Goal: Task Accomplishment & Management: Manage account settings

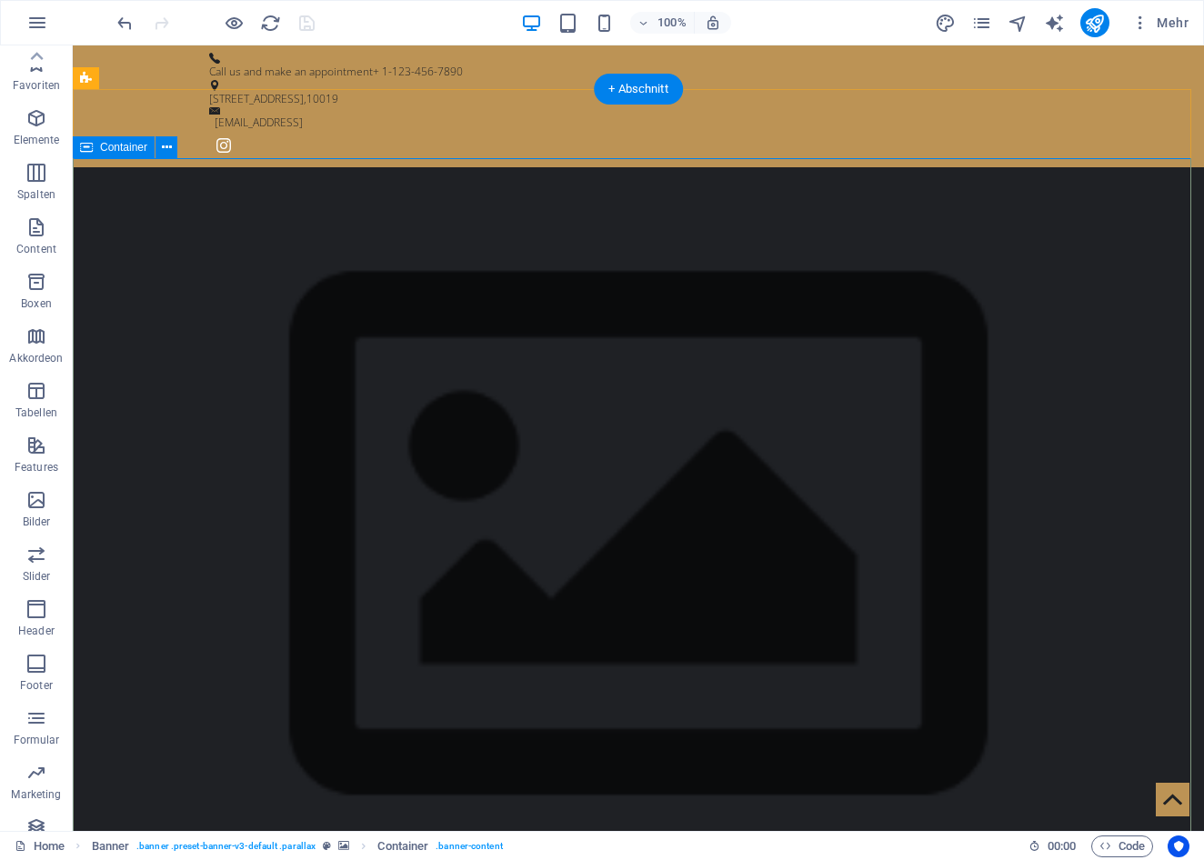
scroll to position [33, 0]
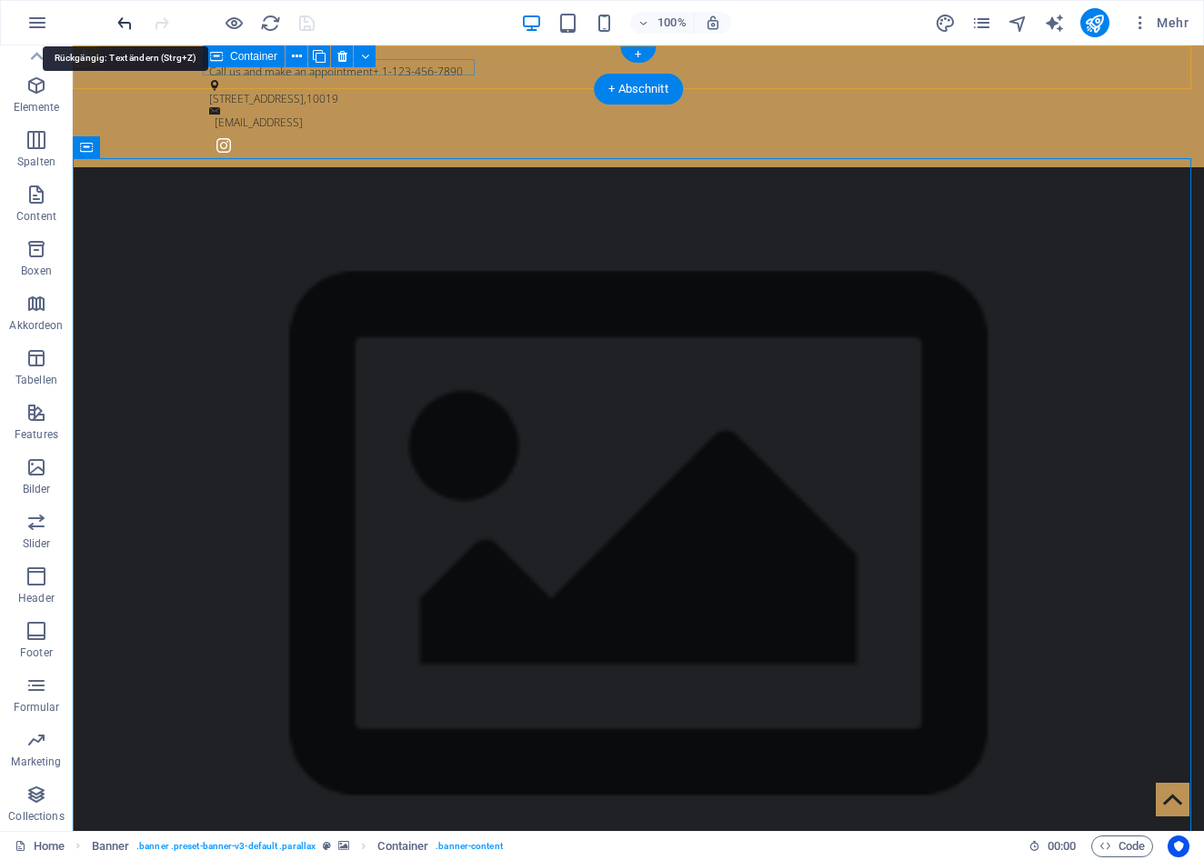
click at [122, 26] on icon "undo" at bounding box center [125, 23] width 21 height 21
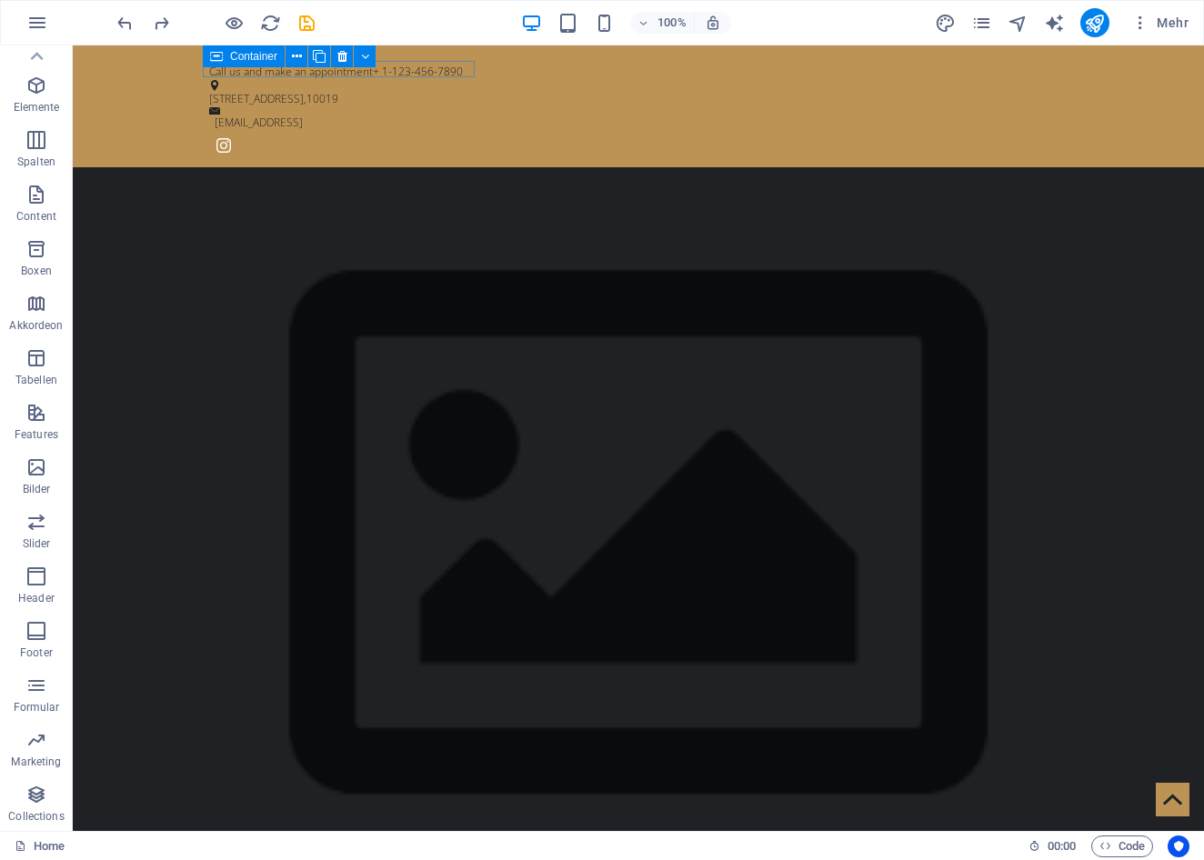
scroll to position [0, 0]
click at [39, 51] on icon at bounding box center [36, 56] width 25 height 25
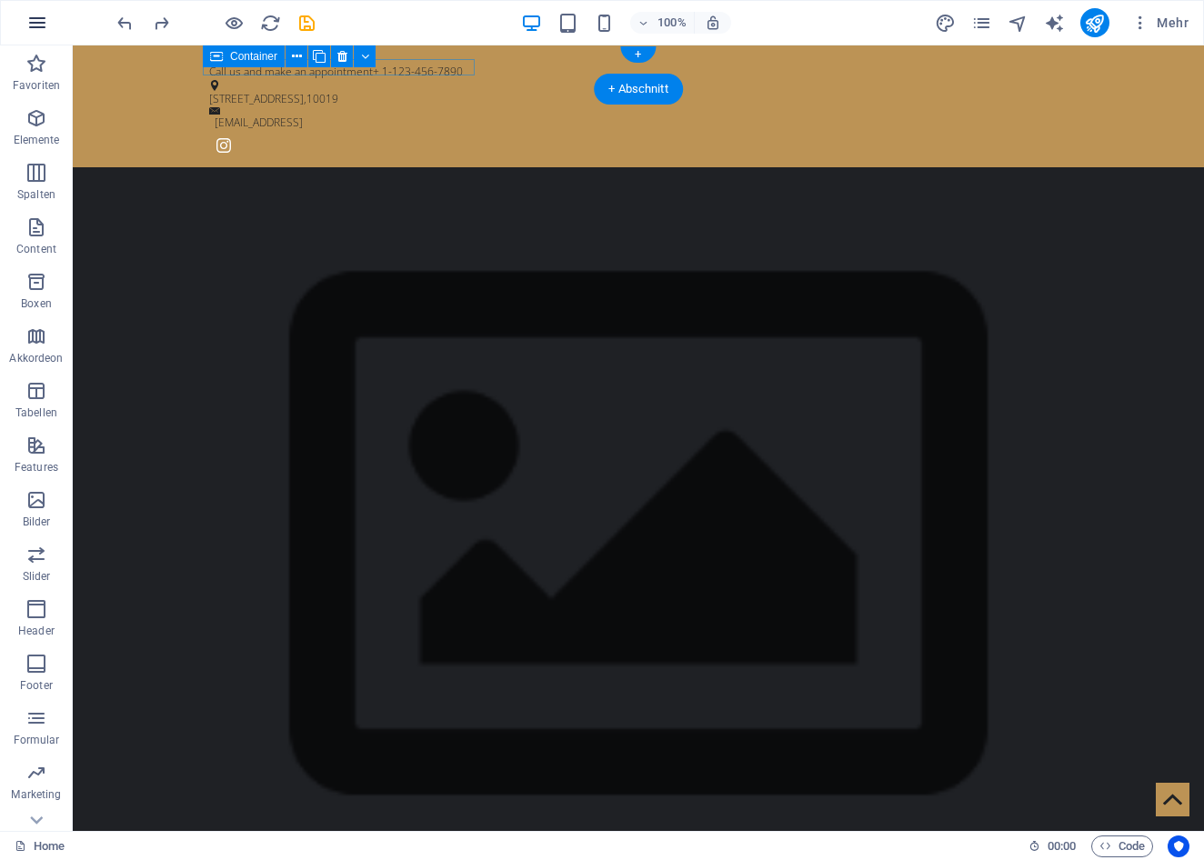
click at [43, 22] on icon "button" at bounding box center [37, 23] width 22 height 22
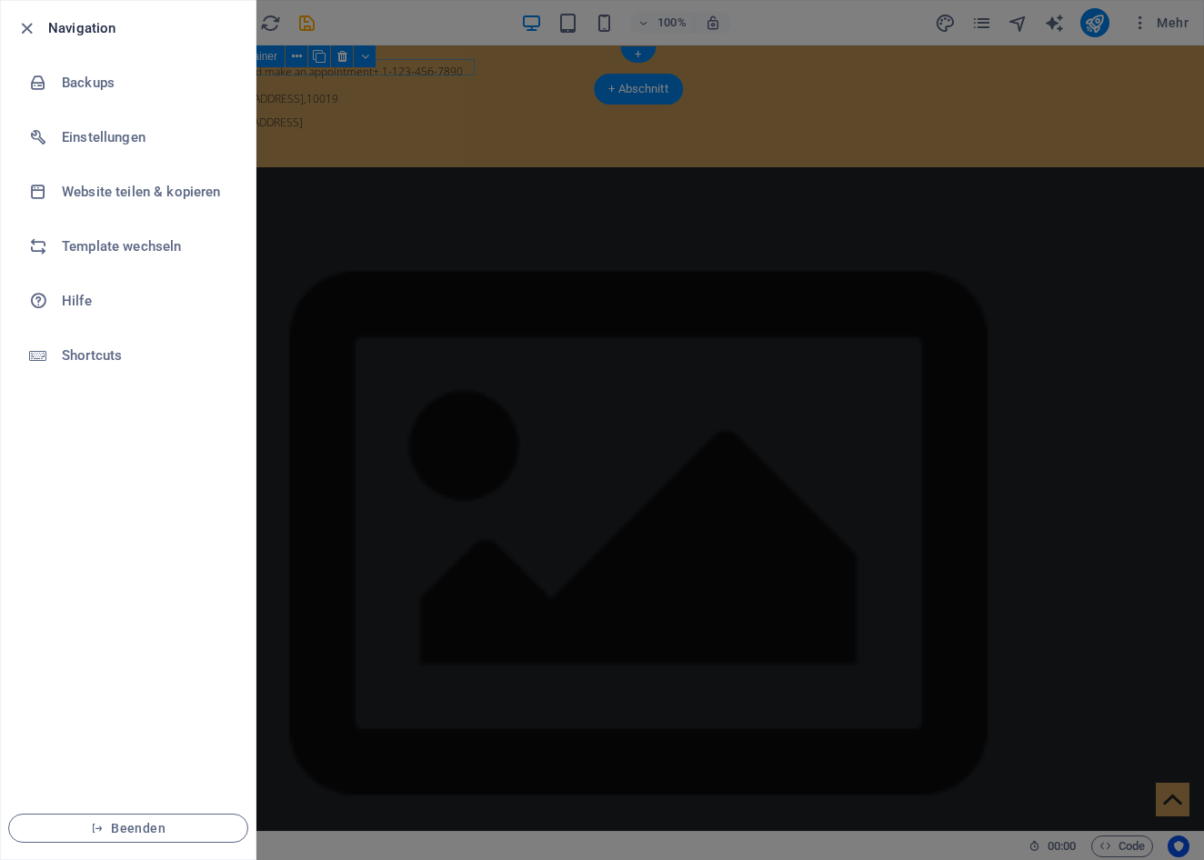
click at [388, 1] on div at bounding box center [602, 430] width 1204 height 860
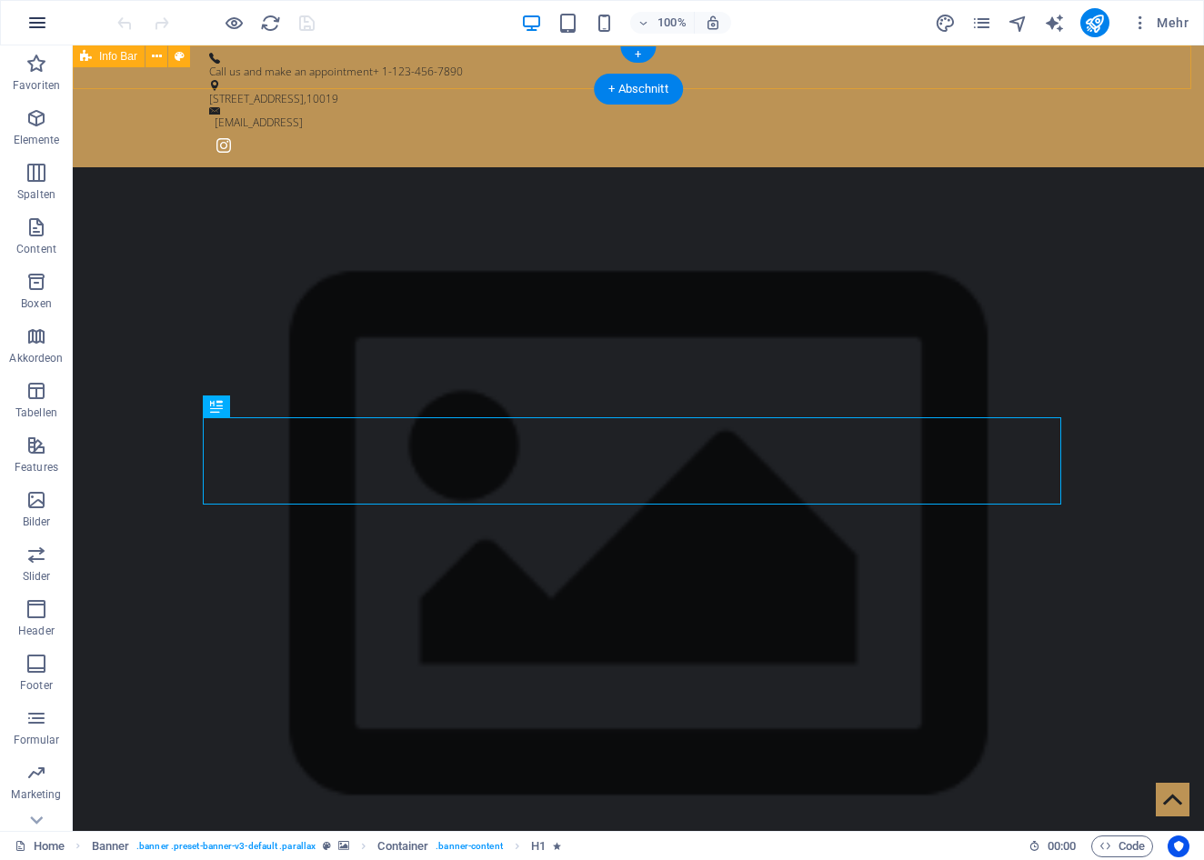
click at [40, 24] on icon "button" at bounding box center [37, 23] width 22 height 22
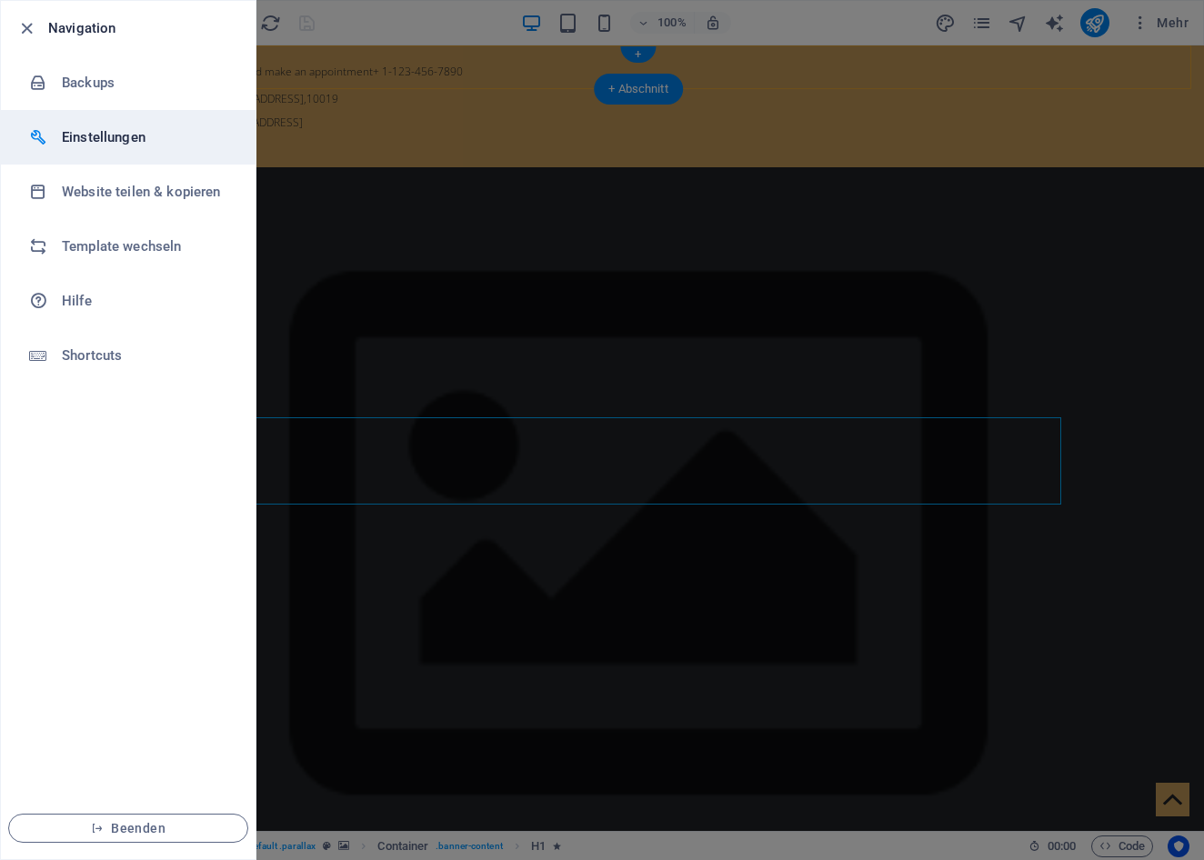
click at [75, 141] on h6 "Einstellungen" at bounding box center [146, 137] width 168 height 22
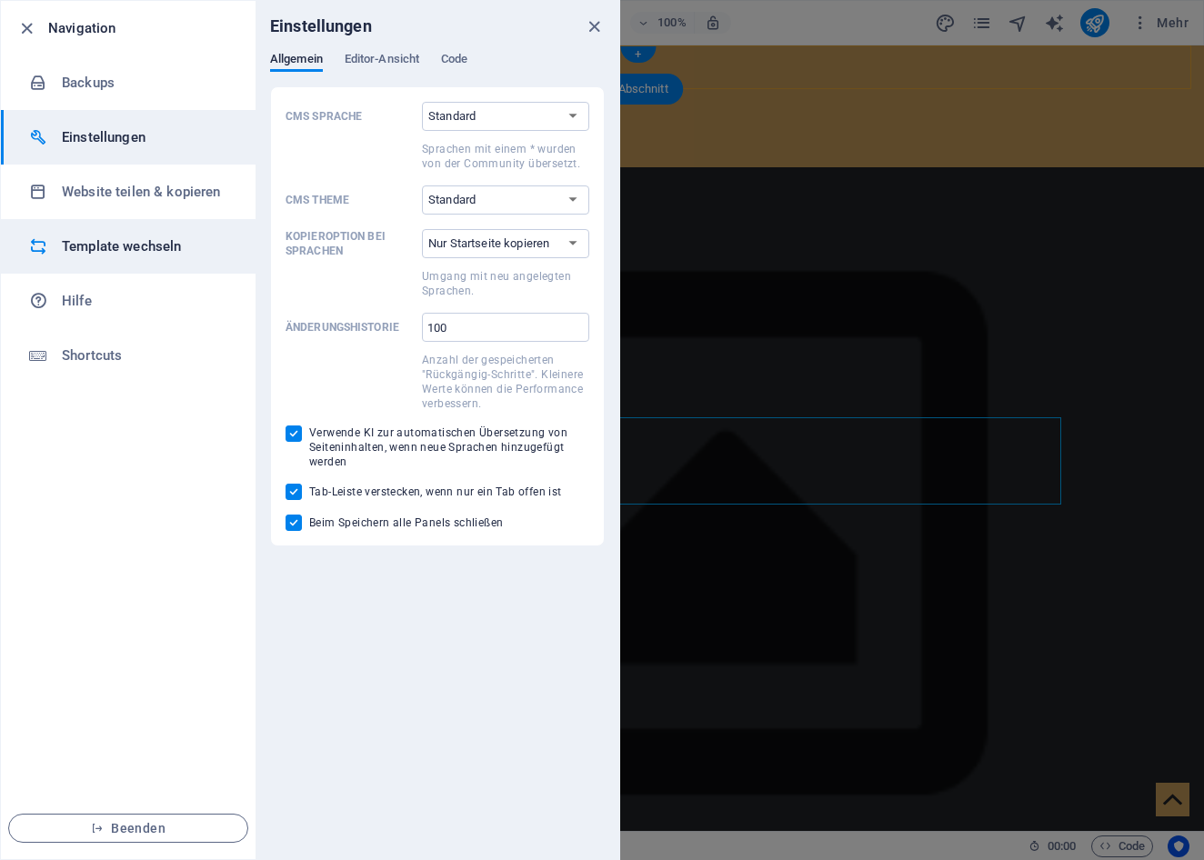
click at [80, 239] on h6 "Template wechseln" at bounding box center [146, 247] width 168 height 22
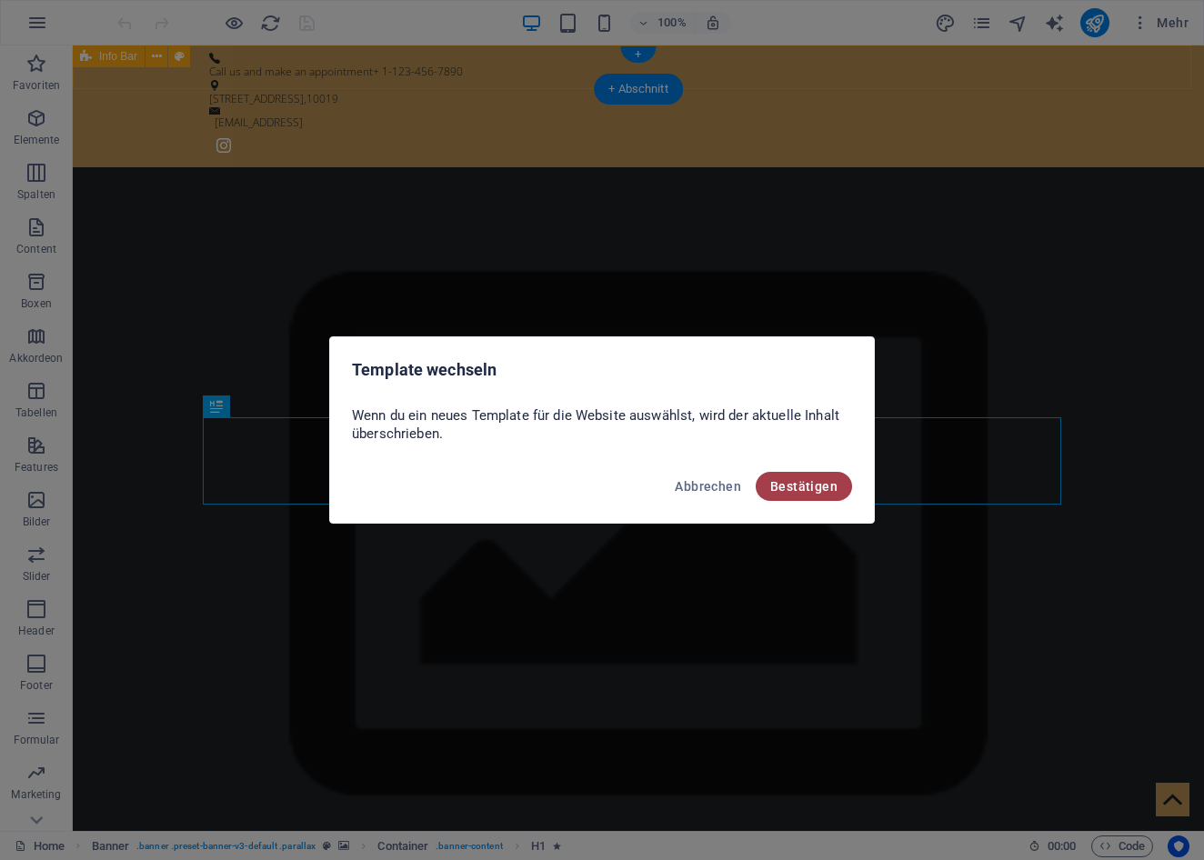
click at [809, 492] on span "Bestätigen" at bounding box center [803, 486] width 67 height 15
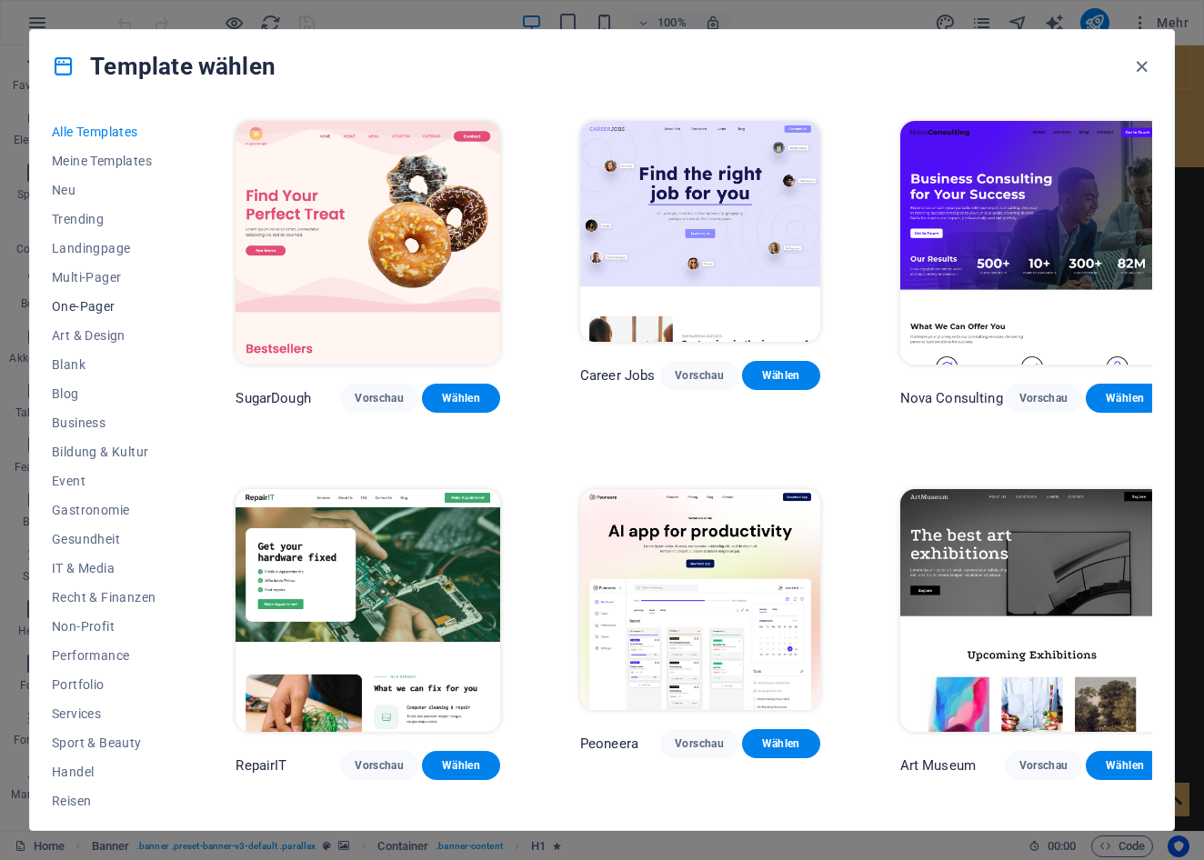
click at [83, 303] on span "One-Pager" at bounding box center [104, 306] width 104 height 15
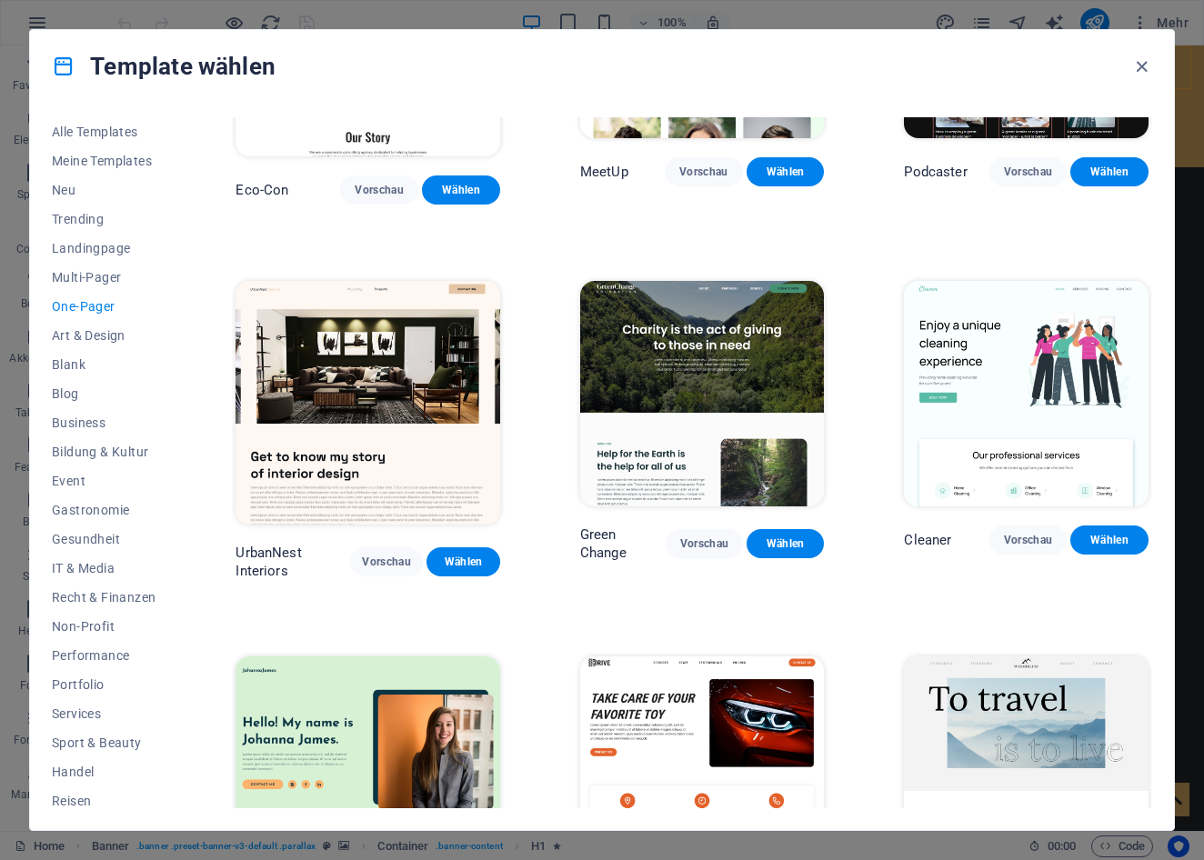
scroll to position [582, 0]
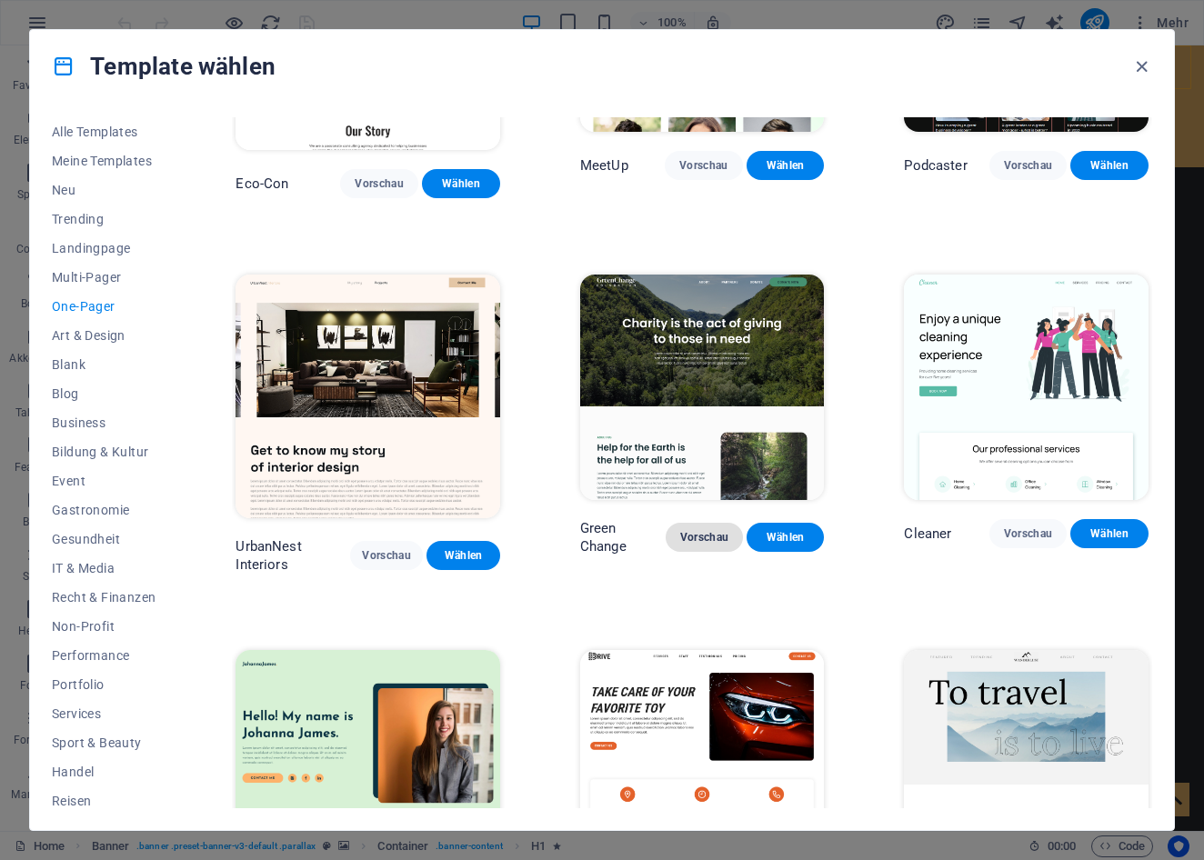
click at [706, 530] on span "Vorschau" at bounding box center [704, 537] width 48 height 15
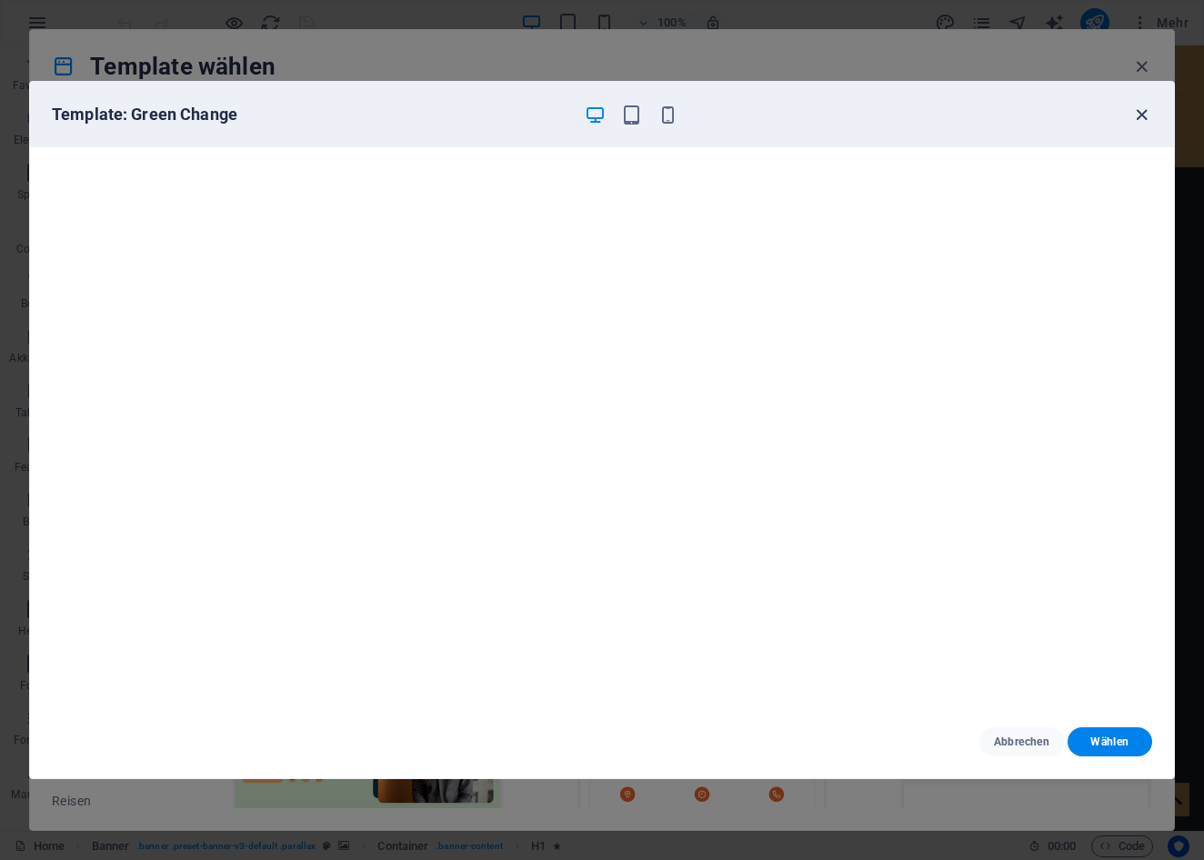
click at [1138, 105] on icon "button" at bounding box center [1141, 115] width 21 height 21
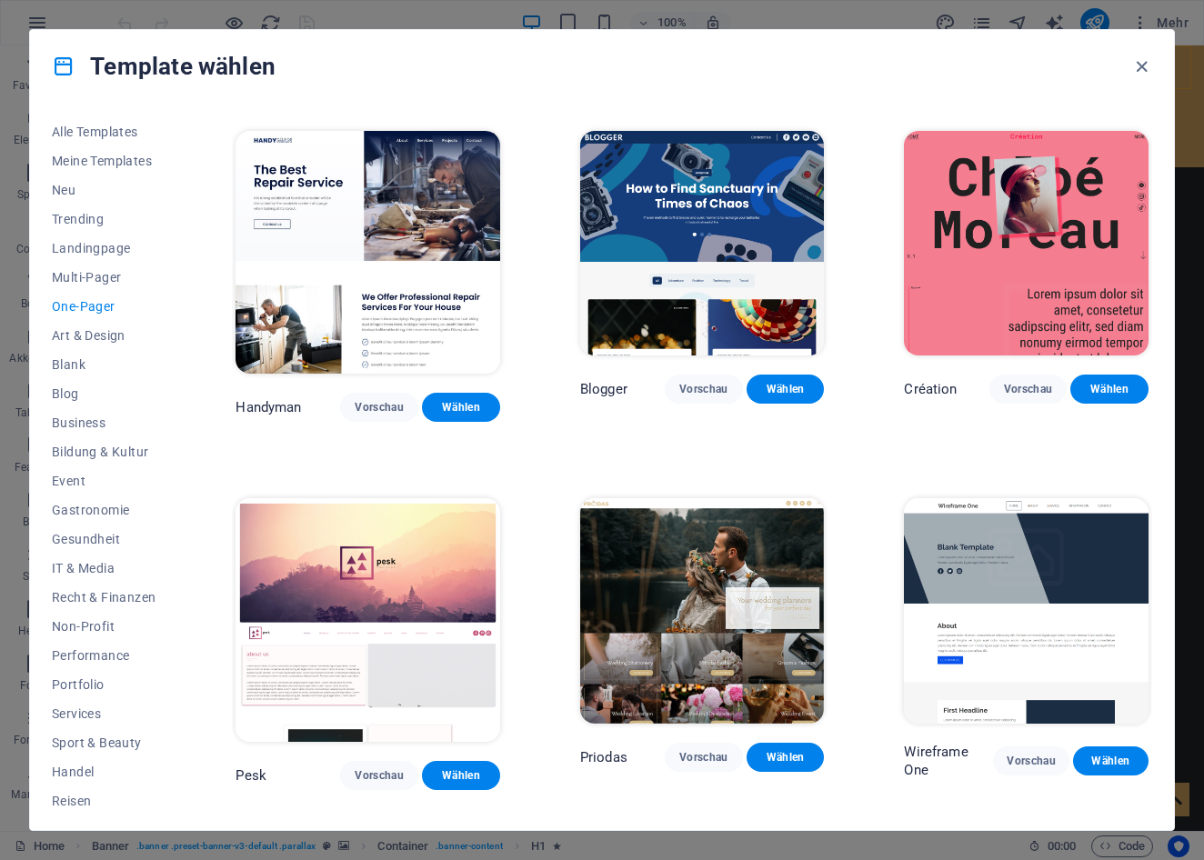
scroll to position [1840, 0]
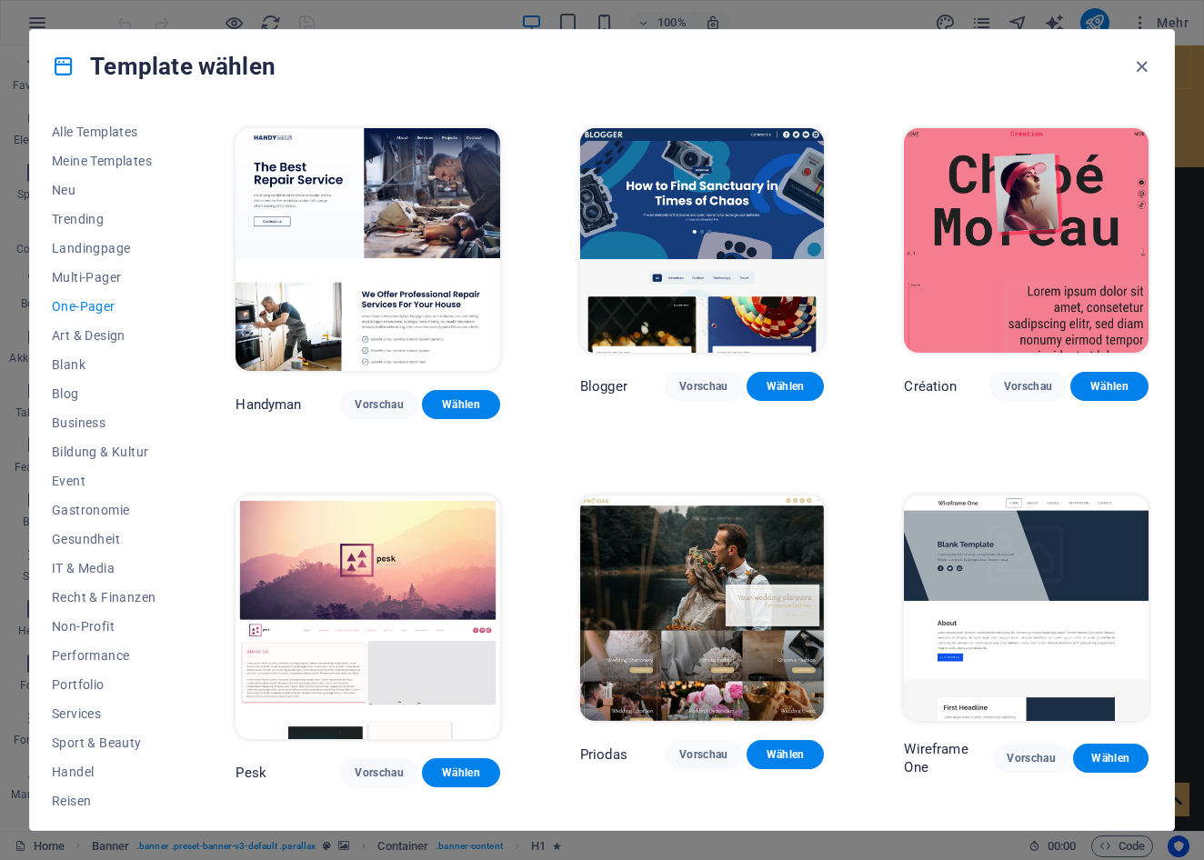
click at [426, 496] on img at bounding box center [368, 618] width 264 height 244
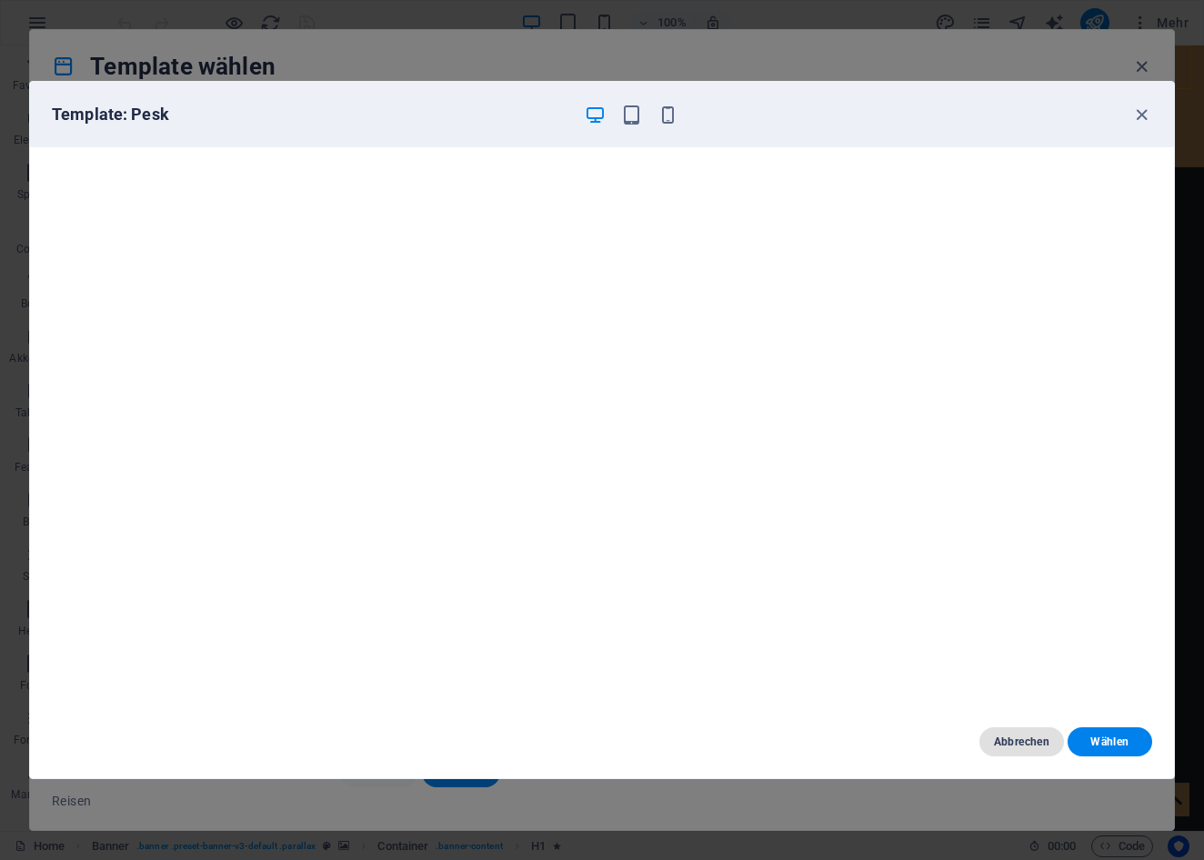
click at [996, 731] on button "Abbrechen" at bounding box center [1022, 742] width 85 height 29
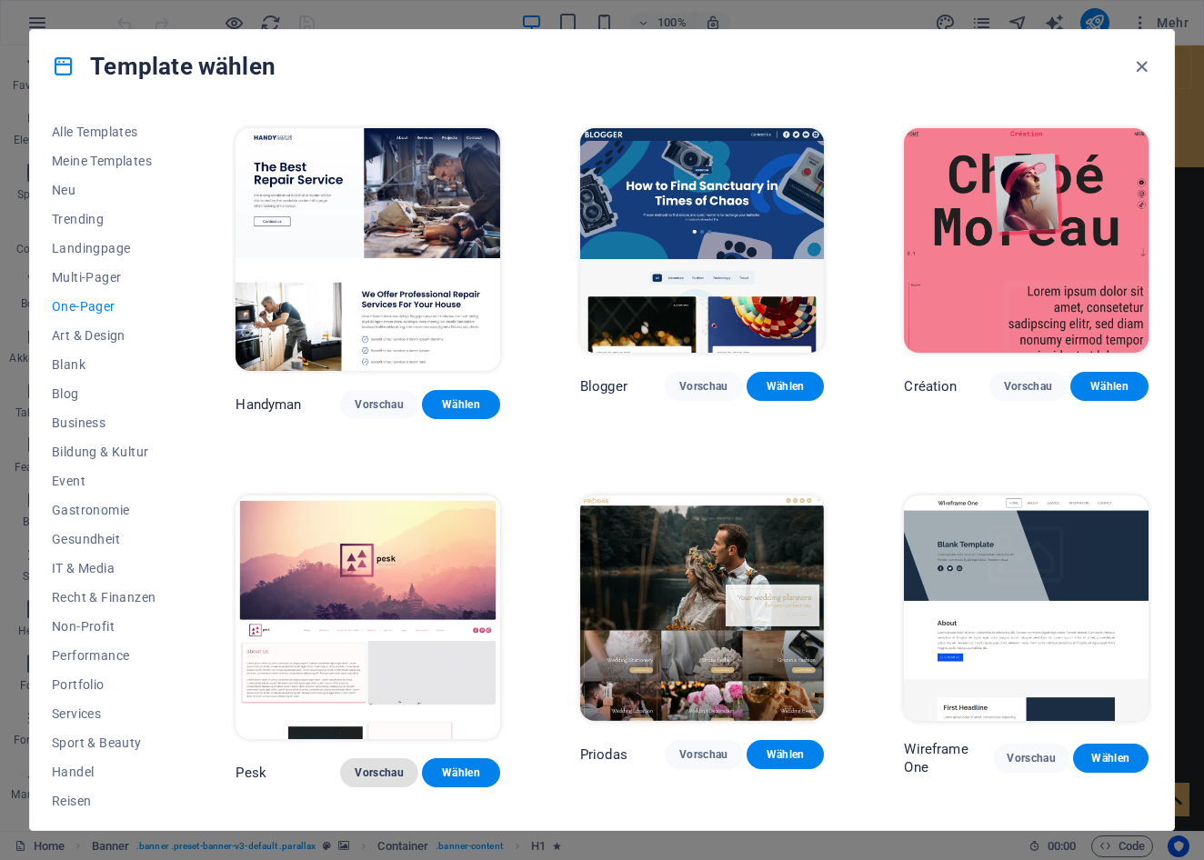
click at [356, 766] on span "Vorschau" at bounding box center [379, 773] width 49 height 15
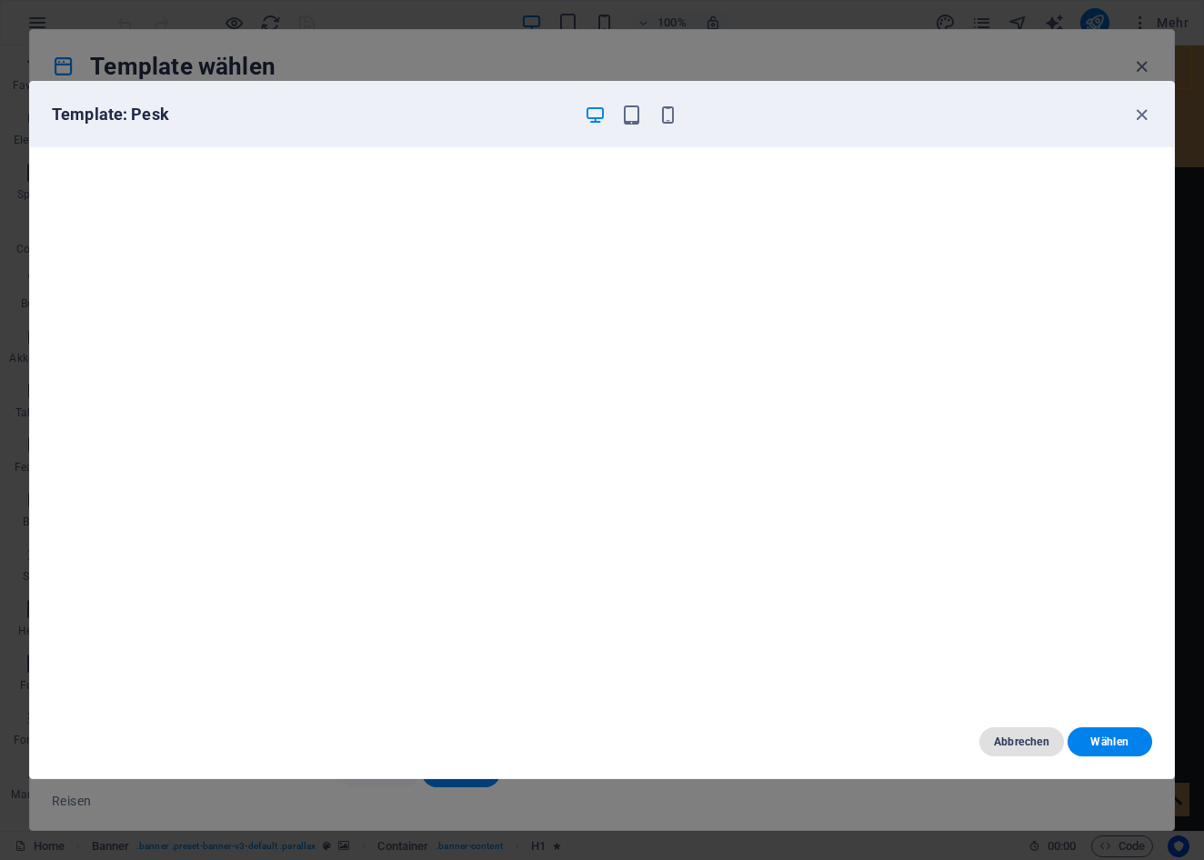
click at [1015, 742] on span "Abbrechen" at bounding box center [1021, 742] width 55 height 15
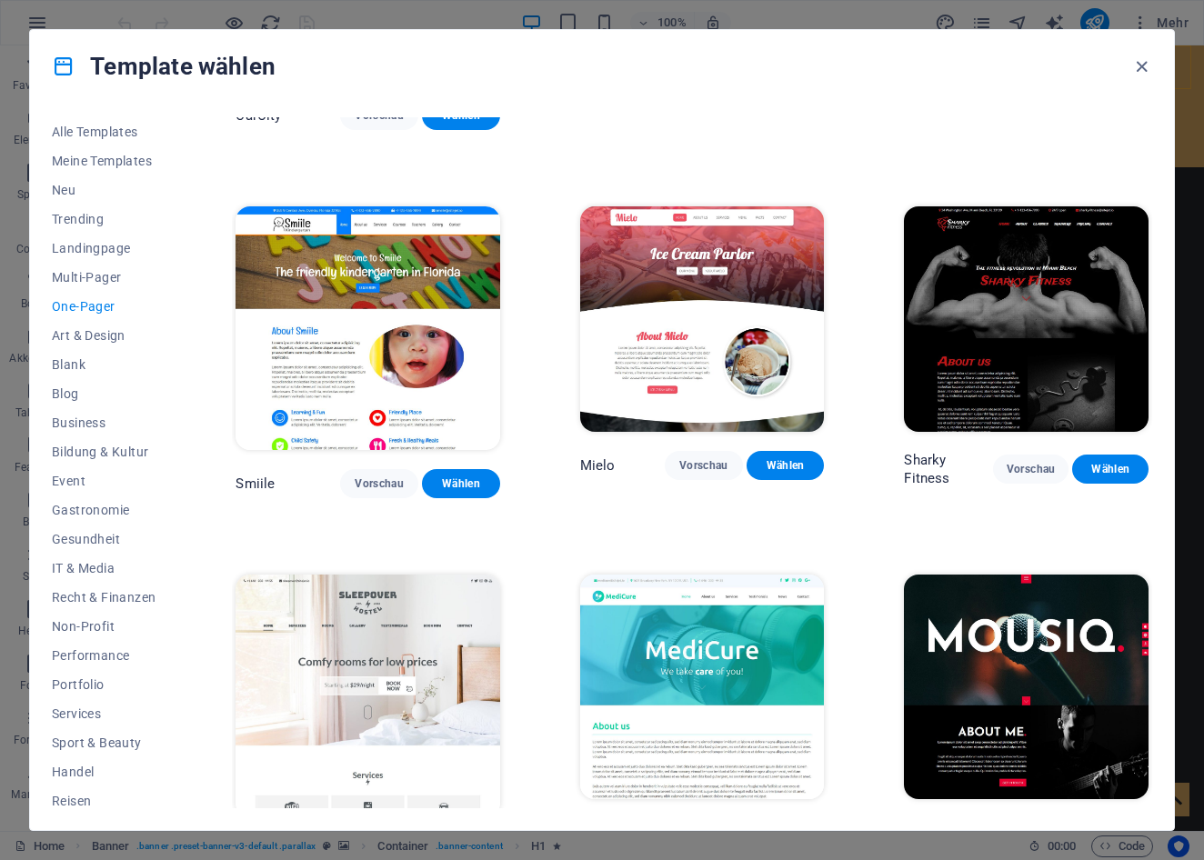
scroll to position [4707, 0]
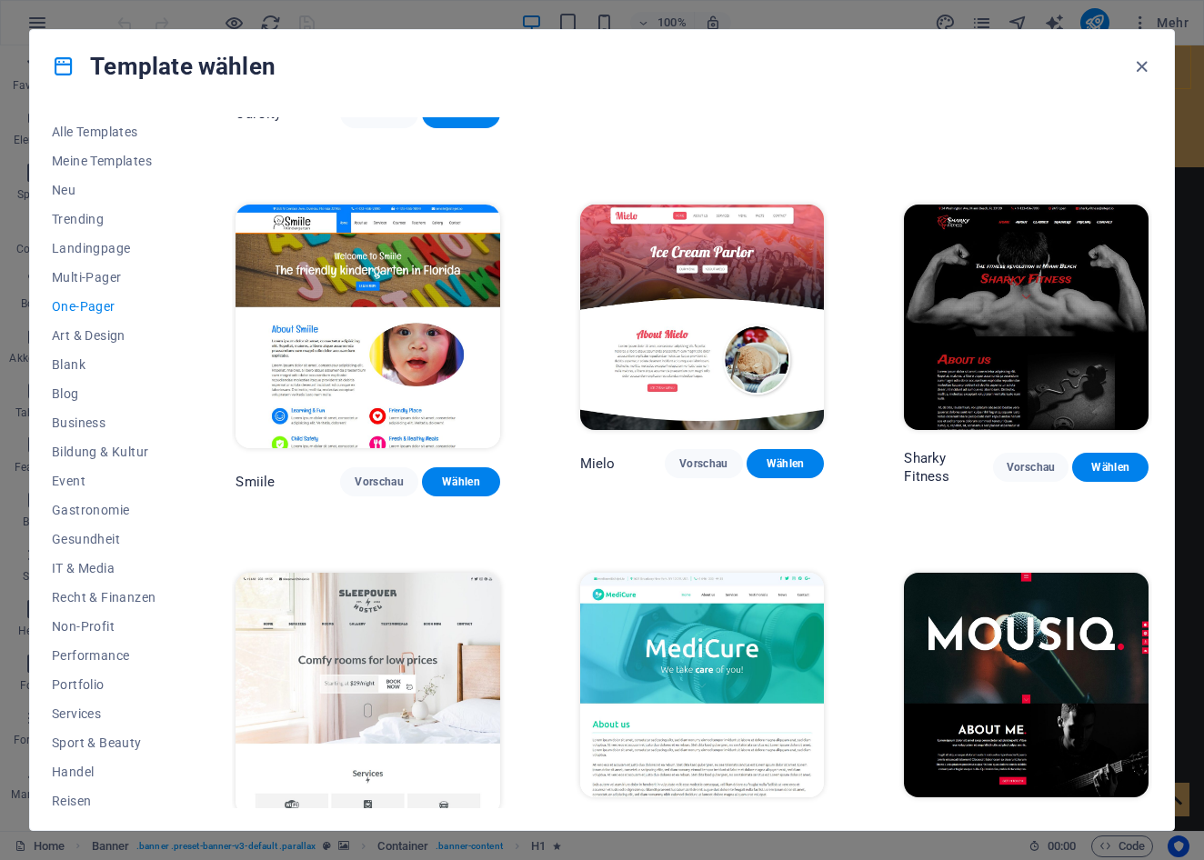
click at [365, 842] on span "Vorschau" at bounding box center [379, 849] width 49 height 15
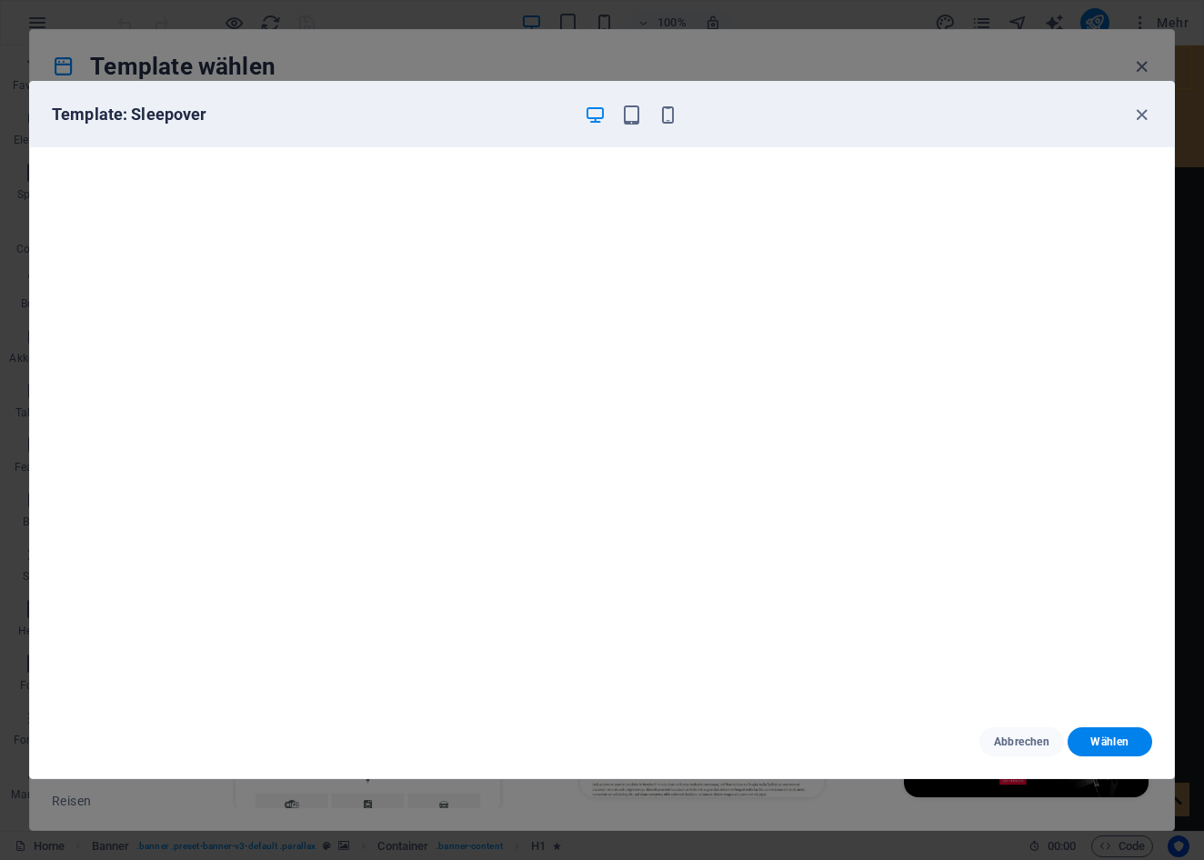
scroll to position [5, 0]
click at [1017, 740] on span "Abbrechen" at bounding box center [1021, 742] width 55 height 15
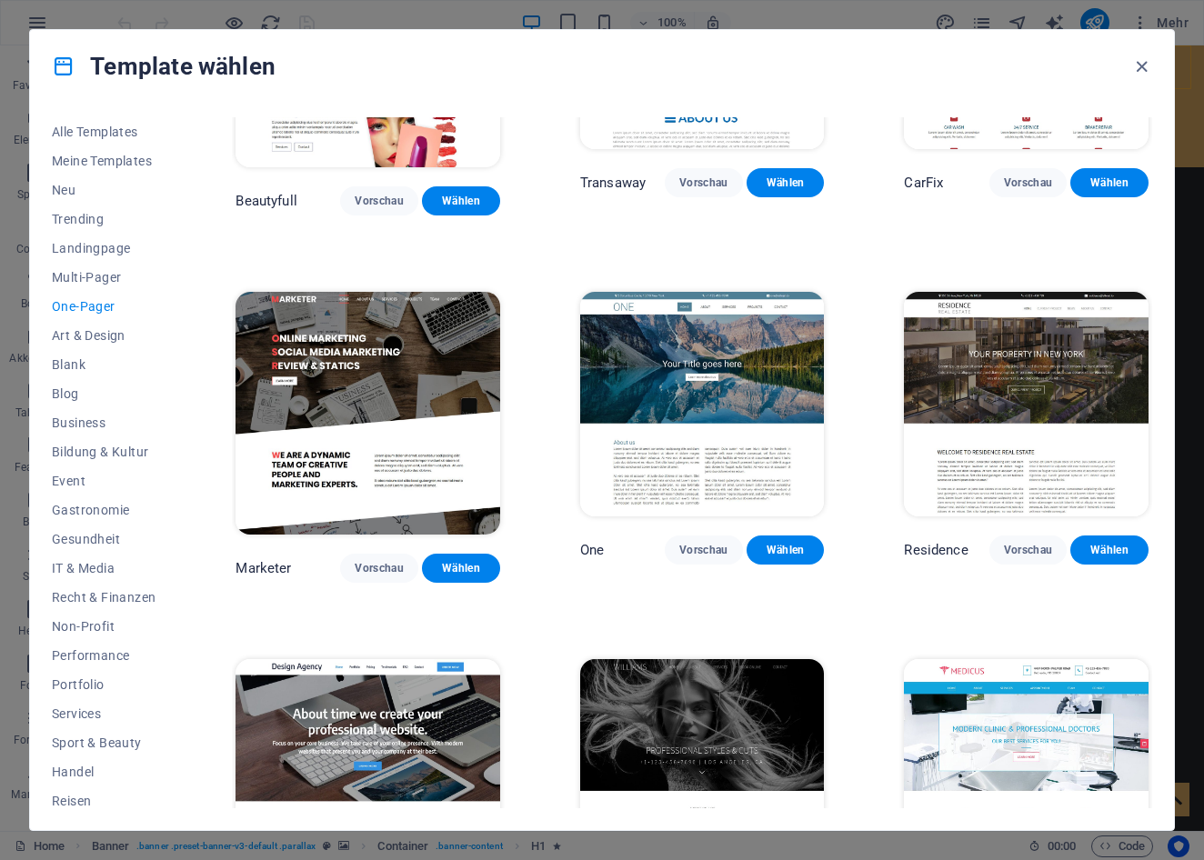
scroll to position [7201, 0]
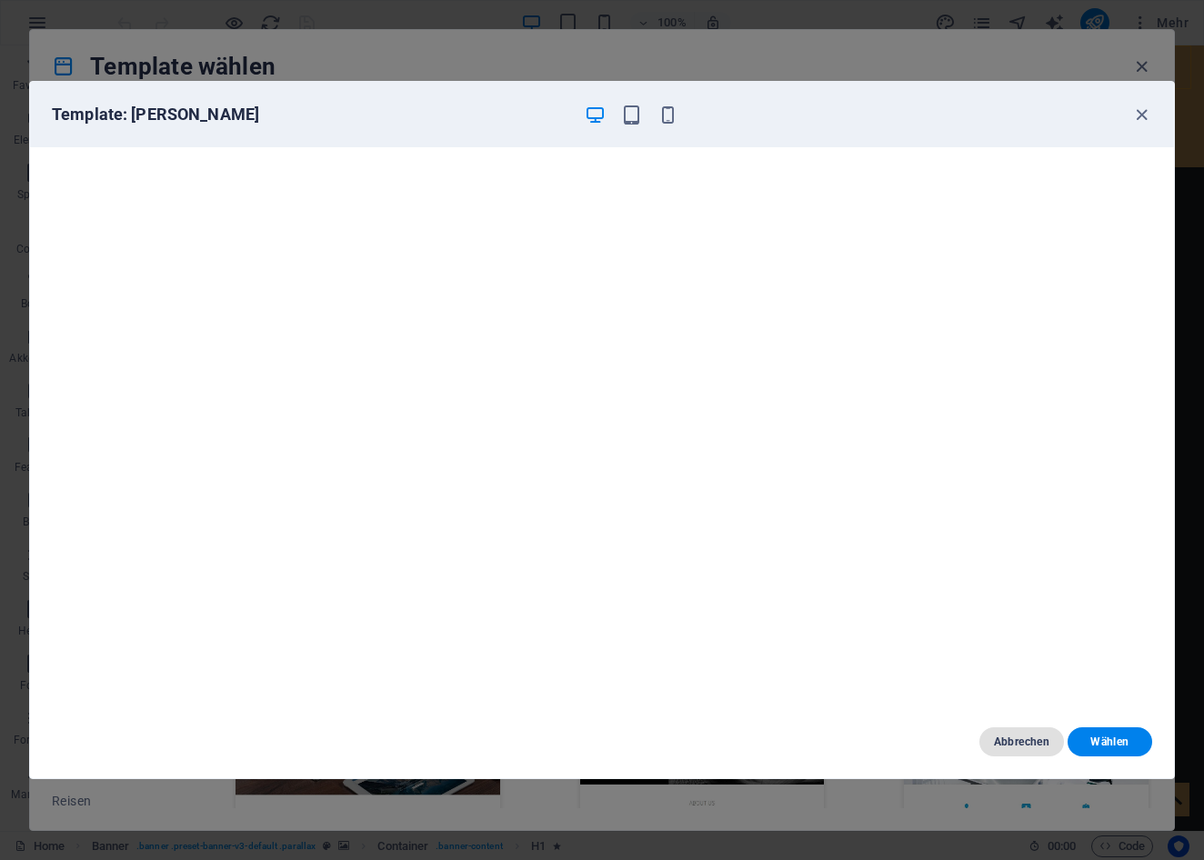
click at [1003, 744] on span "Abbrechen" at bounding box center [1021, 742] width 55 height 15
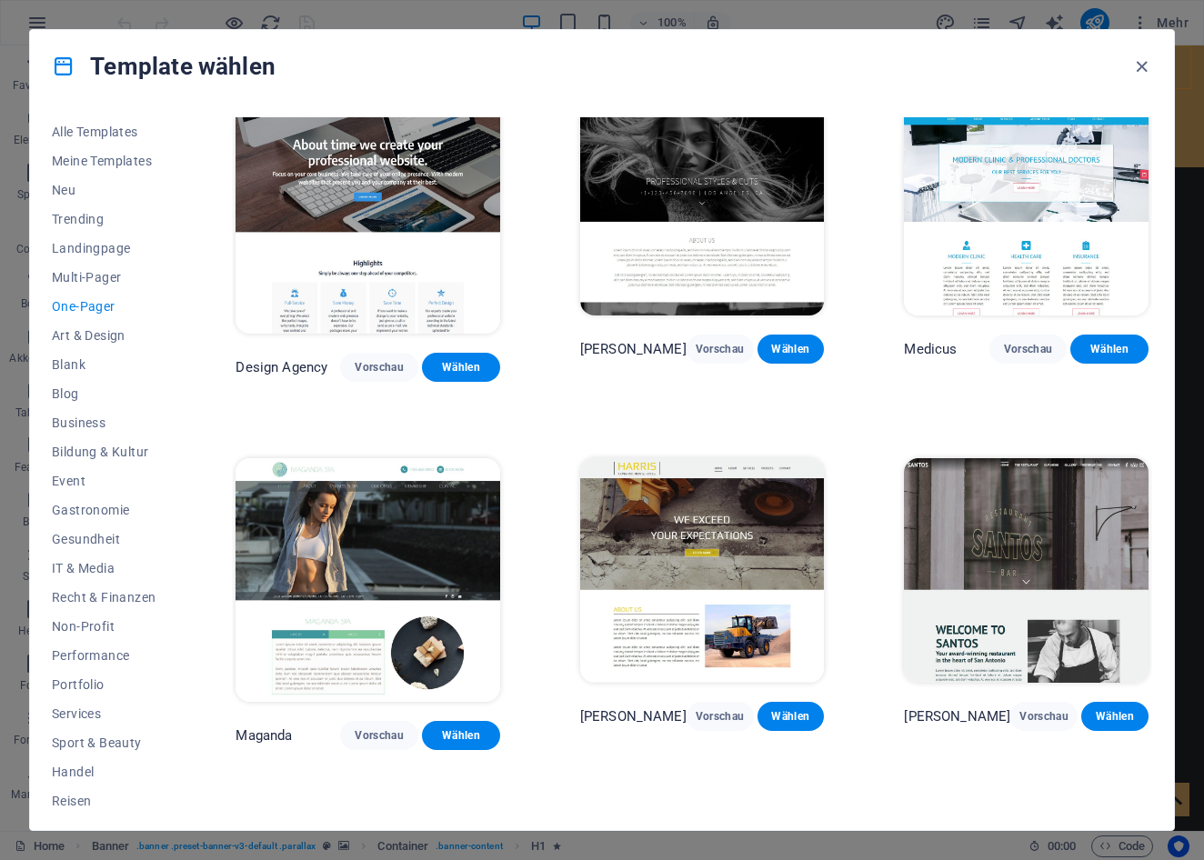
scroll to position [7763, 0]
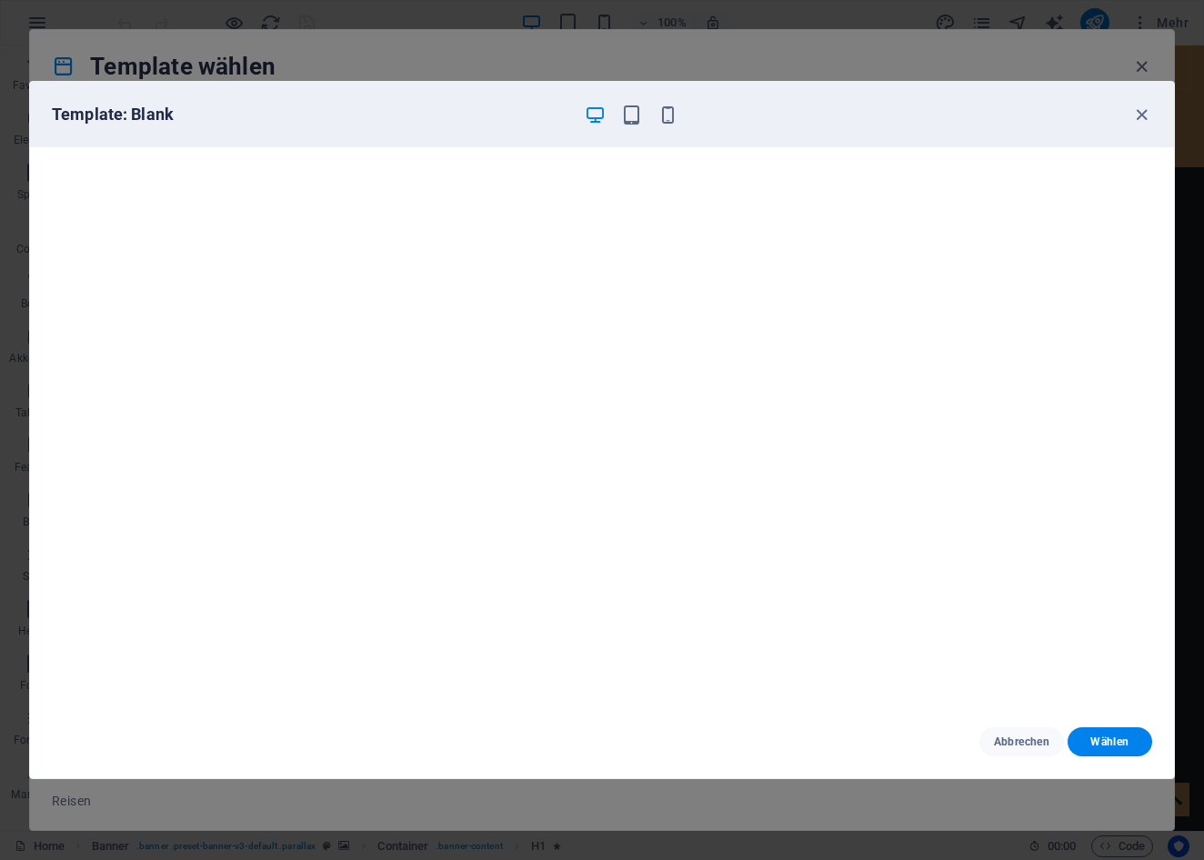
scroll to position [0, 0]
click at [996, 735] on span "Abbrechen" at bounding box center [1021, 742] width 55 height 15
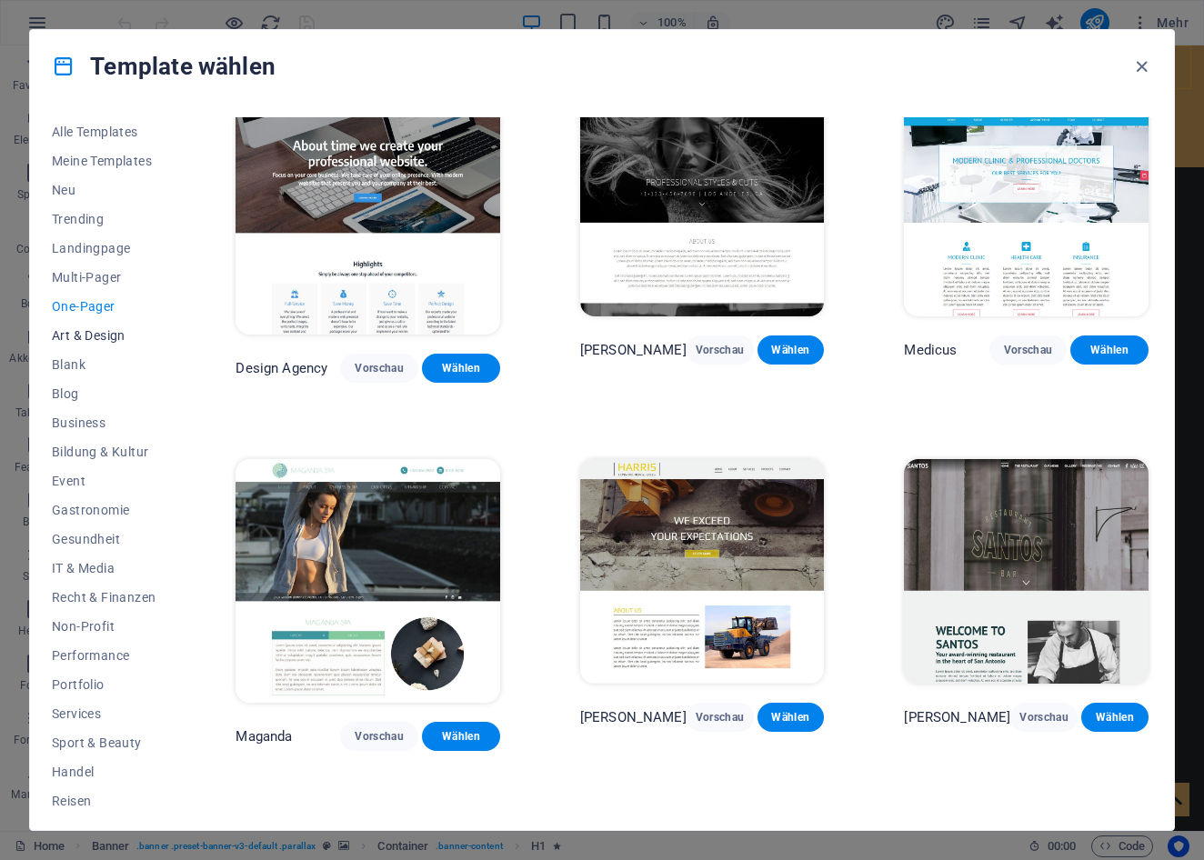
click at [109, 336] on span "Art & Design" at bounding box center [104, 335] width 104 height 15
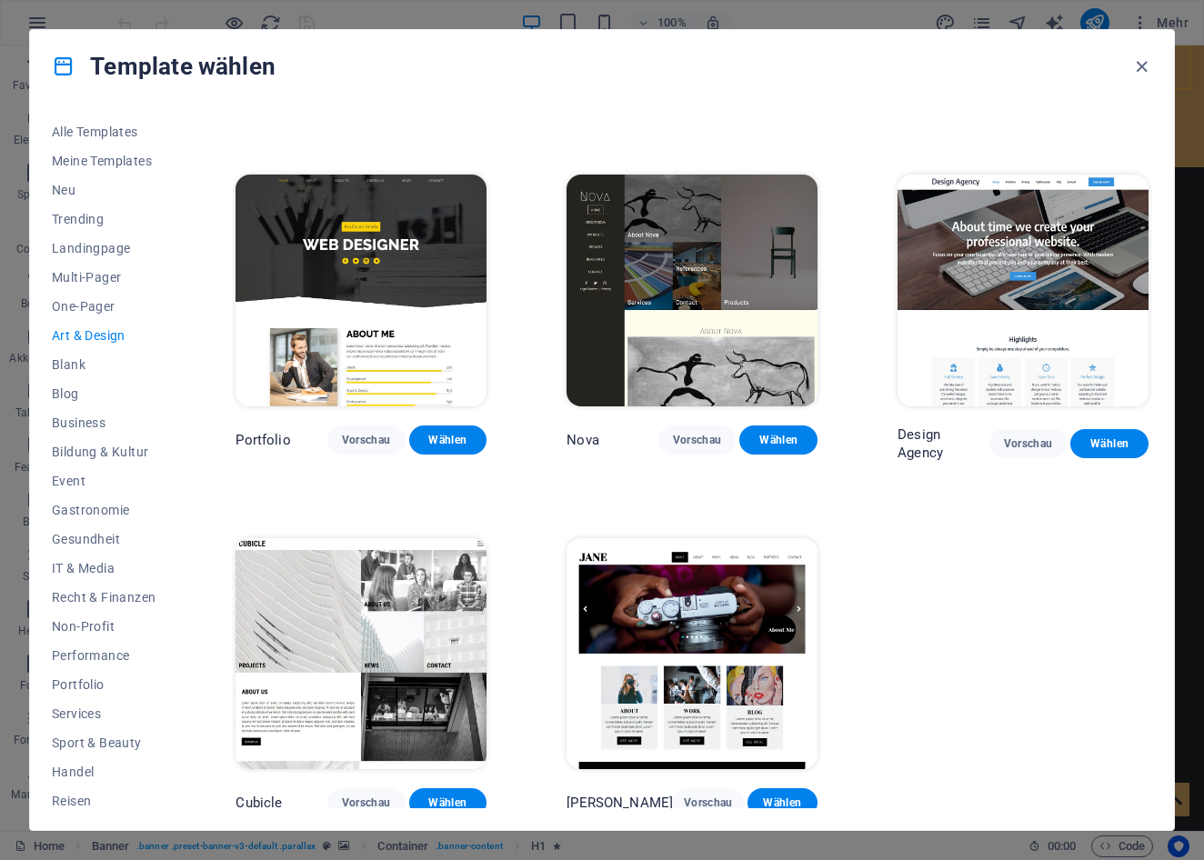
scroll to position [1020, 0]
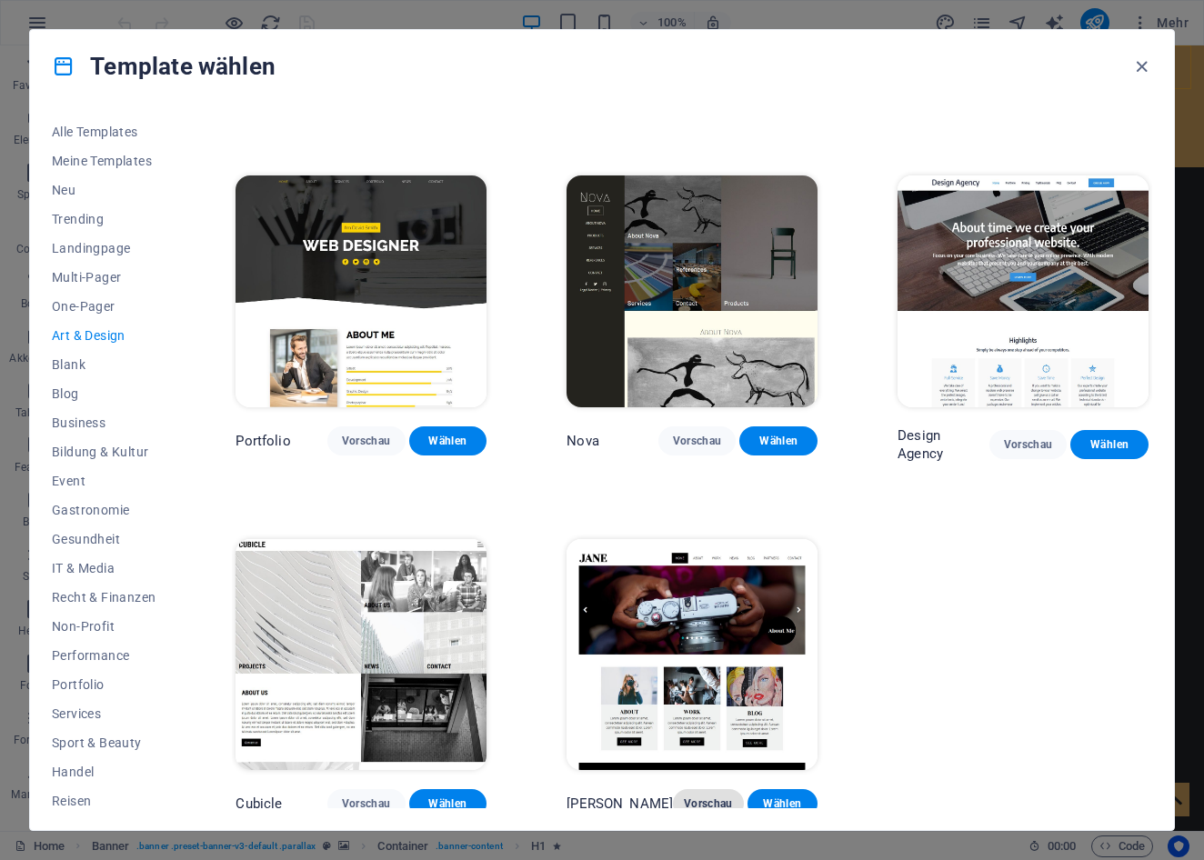
click at [694, 789] on button "Vorschau" at bounding box center [708, 803] width 71 height 29
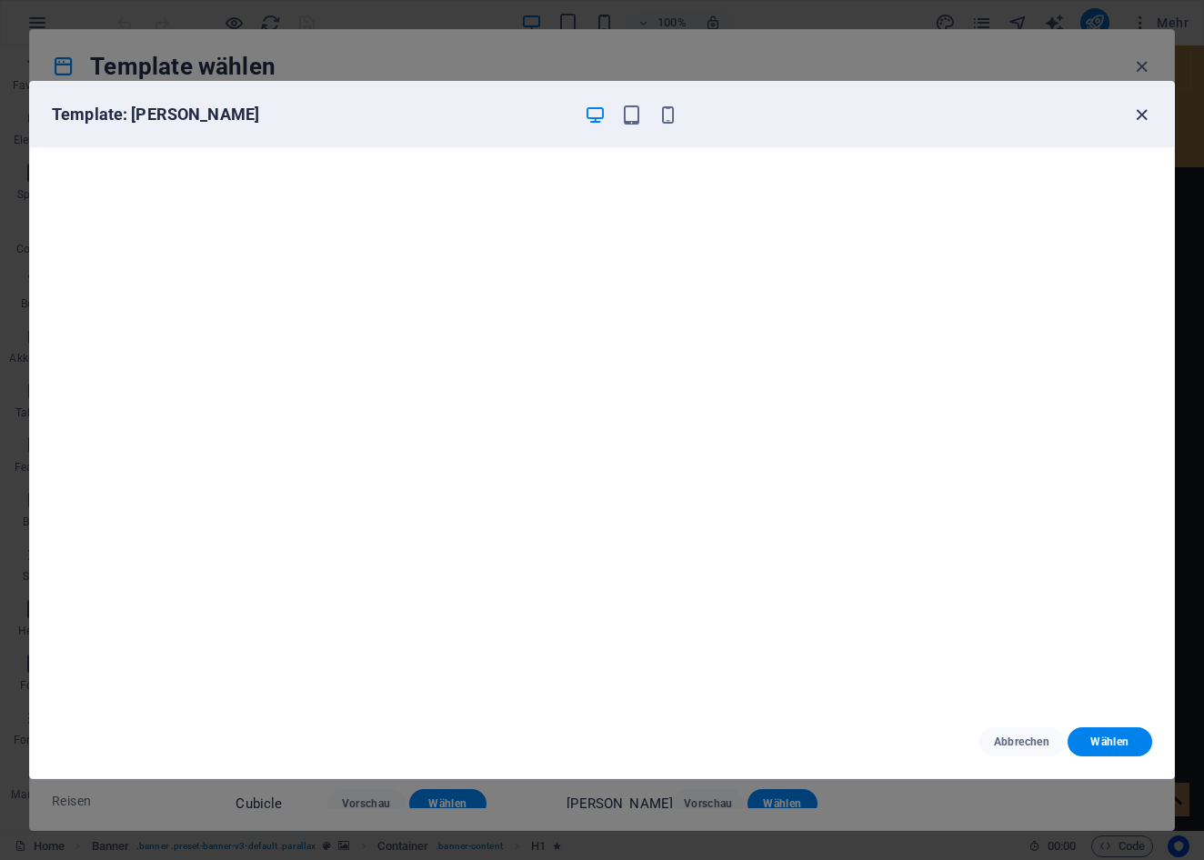
click at [1140, 121] on icon "button" at bounding box center [1141, 115] width 21 height 21
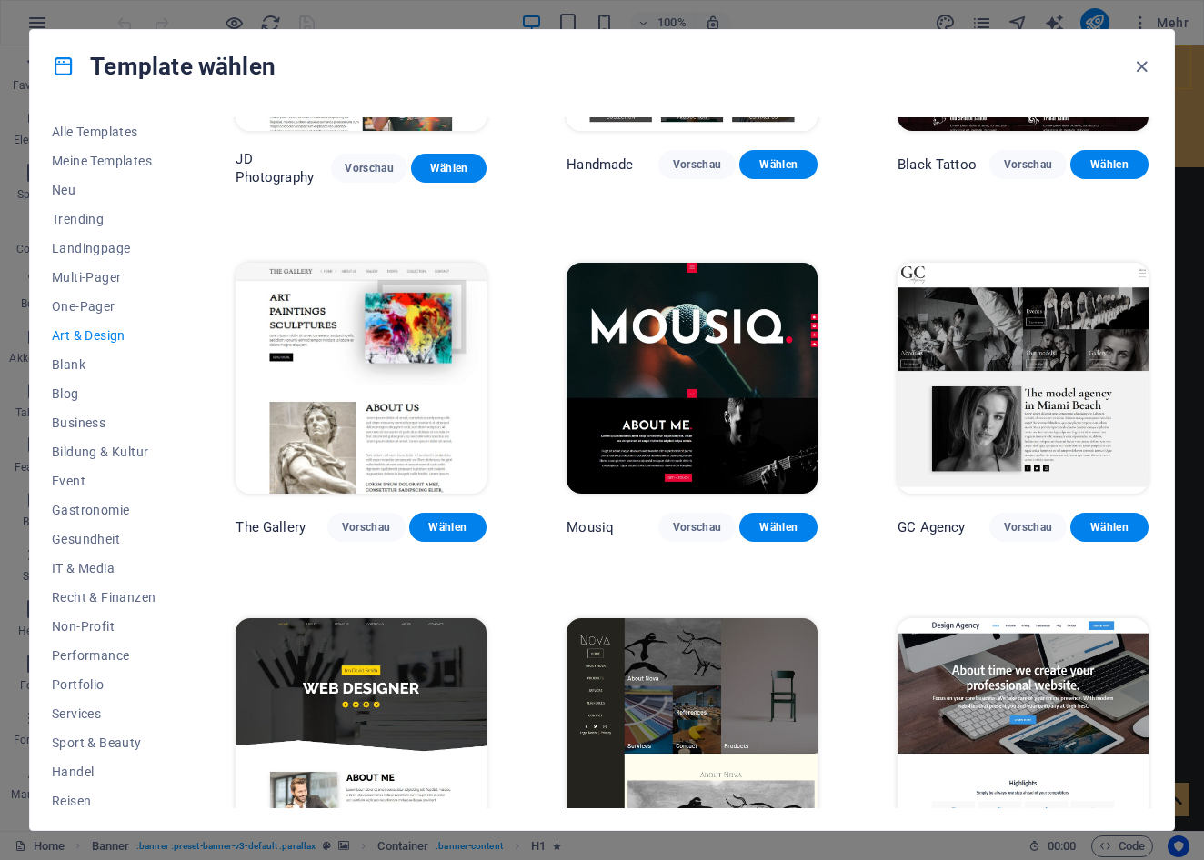
scroll to position [585, 0]
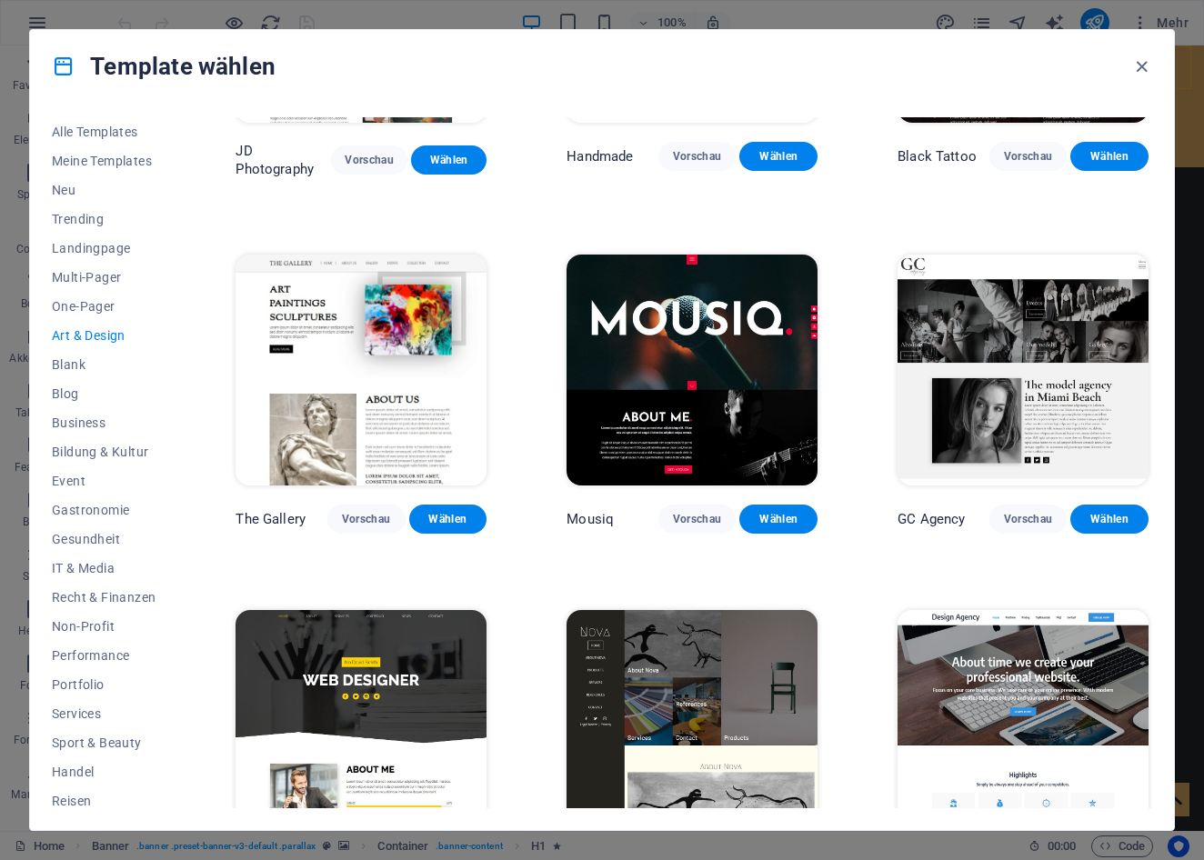
click at [1024, 414] on img at bounding box center [1023, 370] width 251 height 231
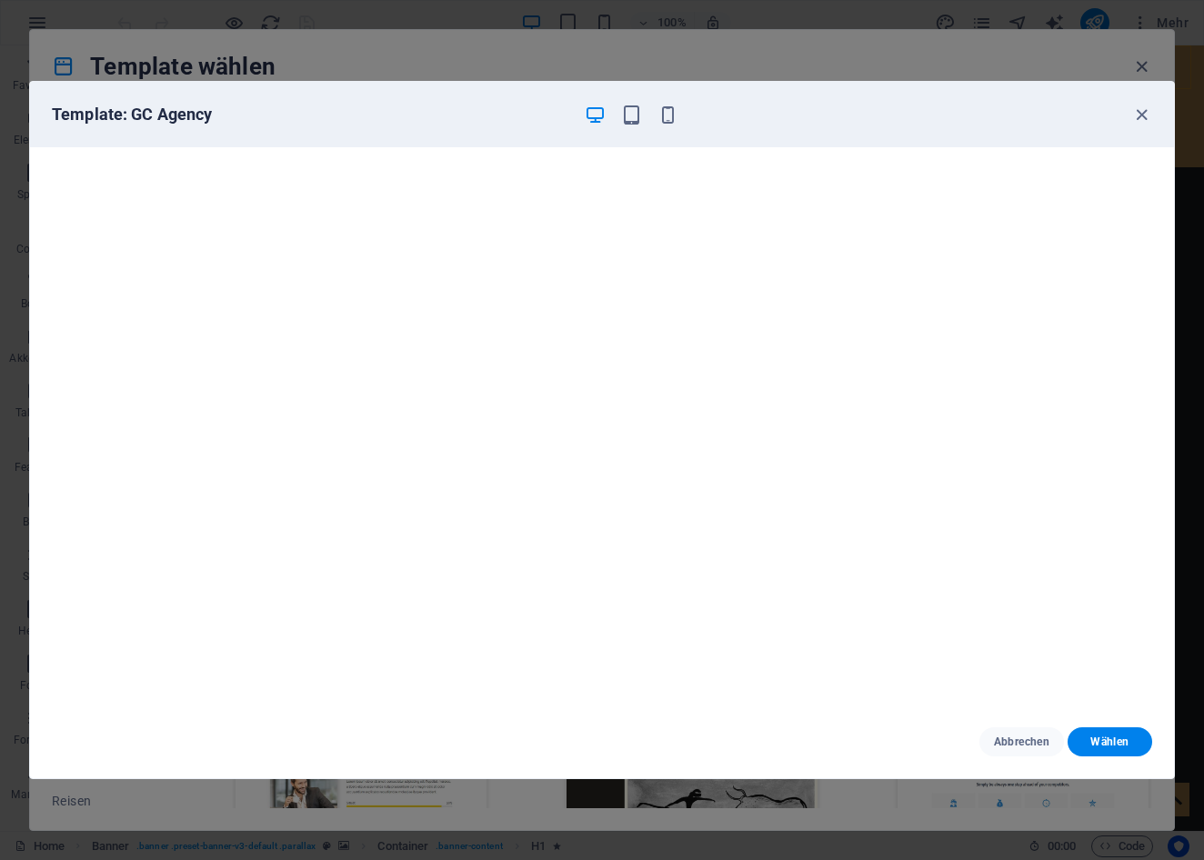
scroll to position [5, 0]
click at [1028, 739] on span "Abbrechen" at bounding box center [1021, 742] width 55 height 15
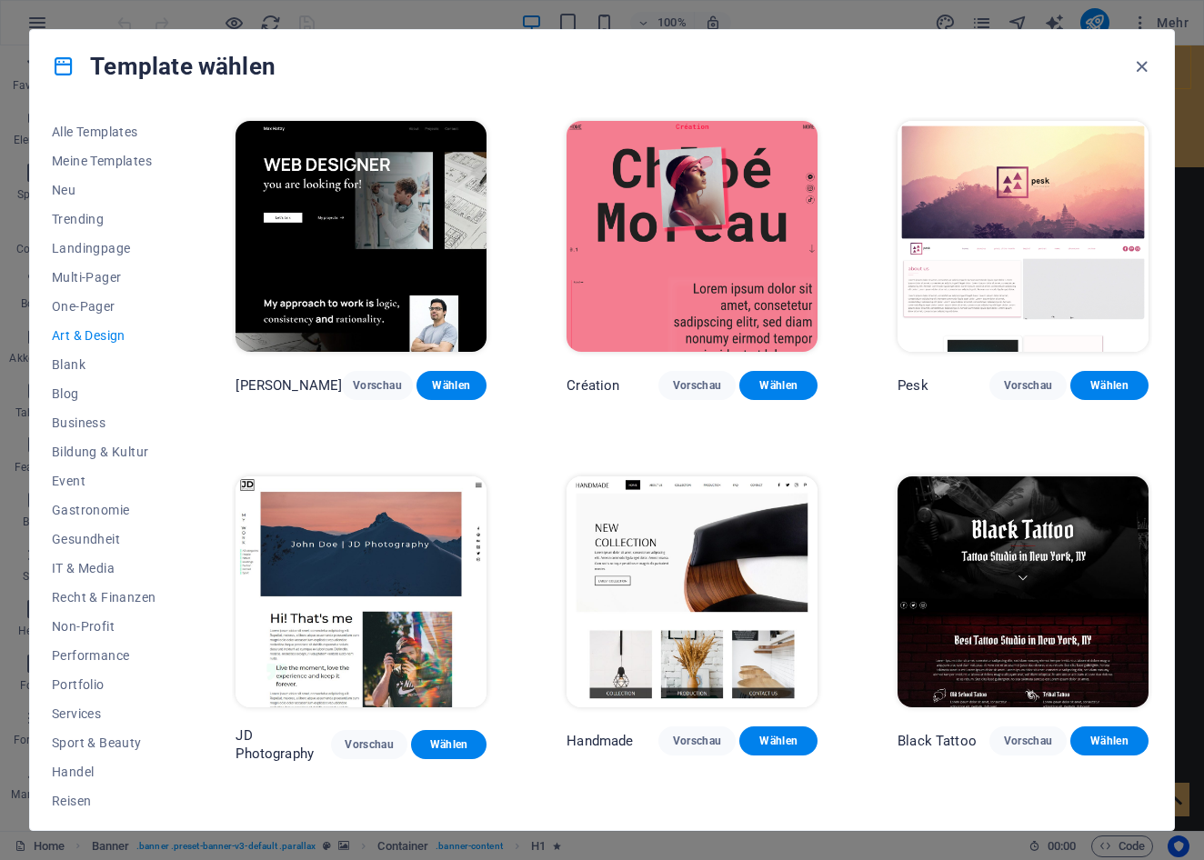
scroll to position [0, 0]
click at [100, 246] on span "Landingpage" at bounding box center [104, 248] width 104 height 15
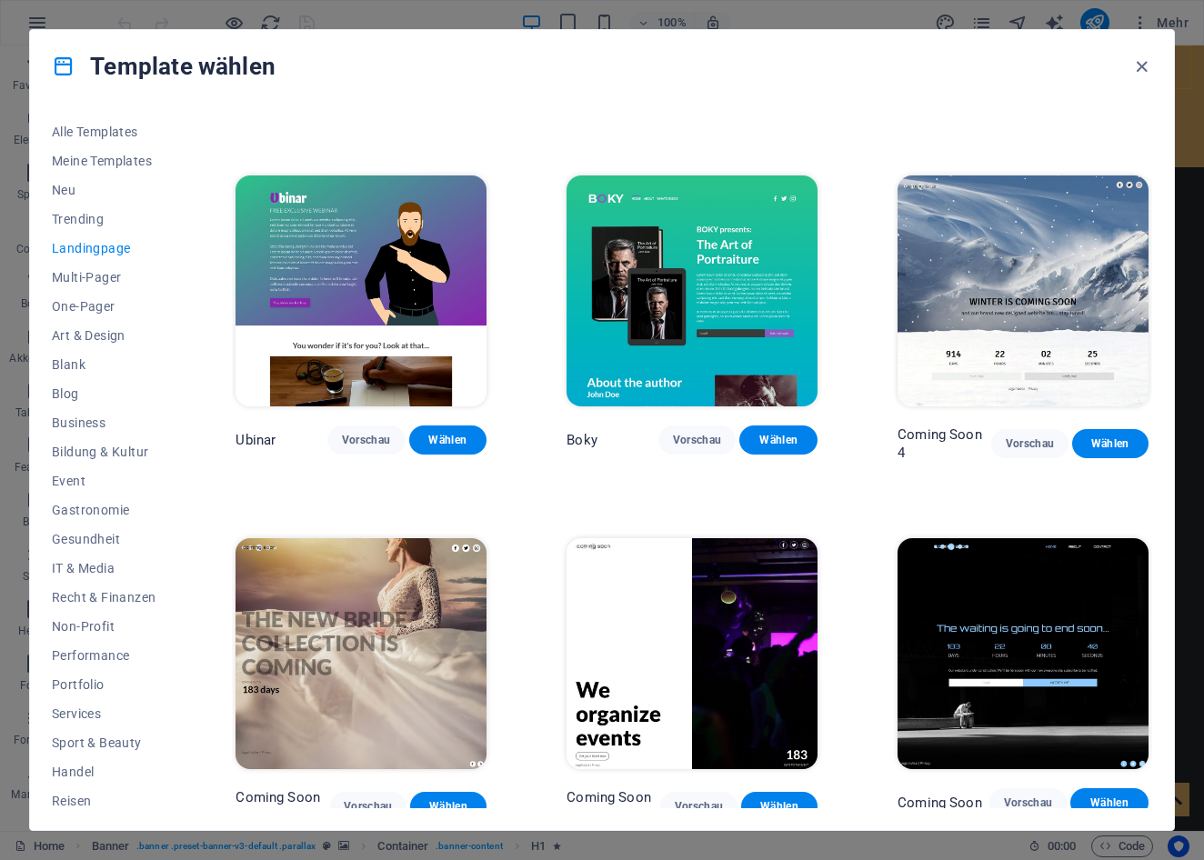
scroll to position [2435, 0]
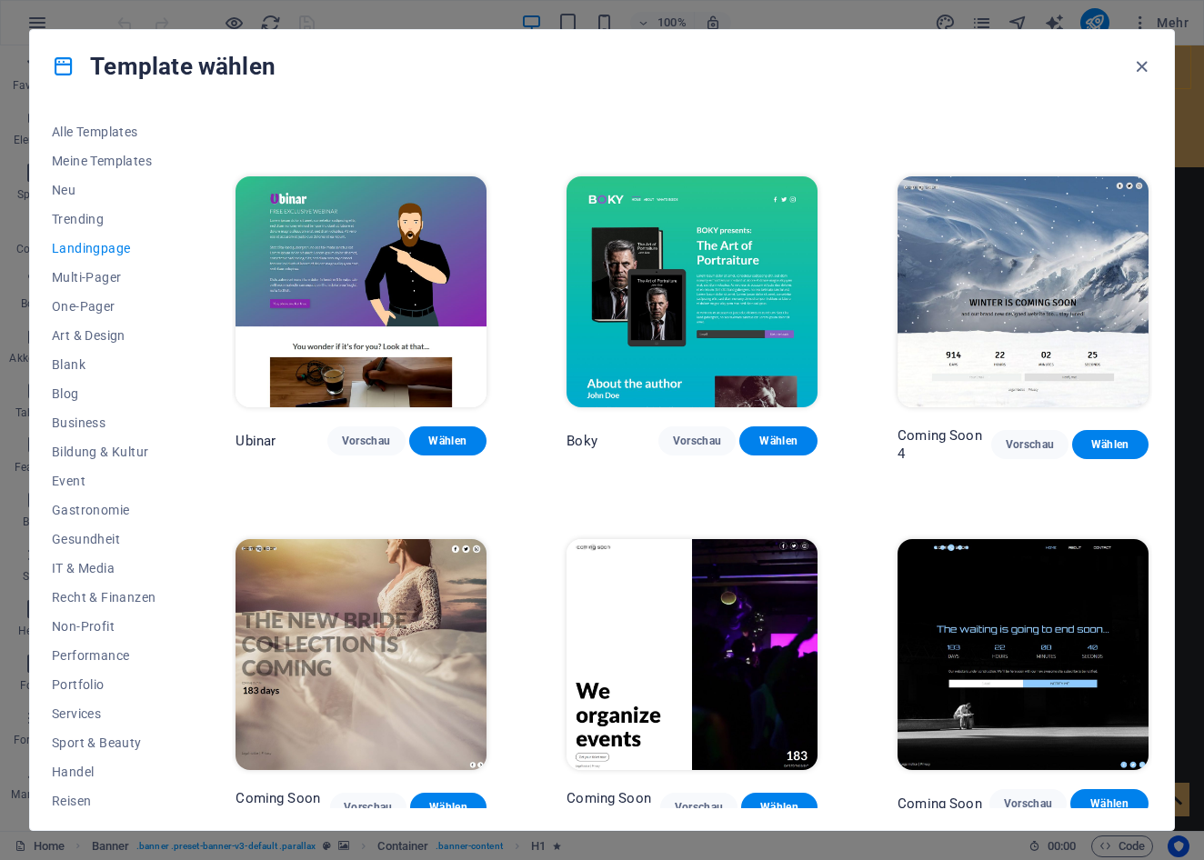
click at [380, 580] on img at bounding box center [361, 654] width 251 height 231
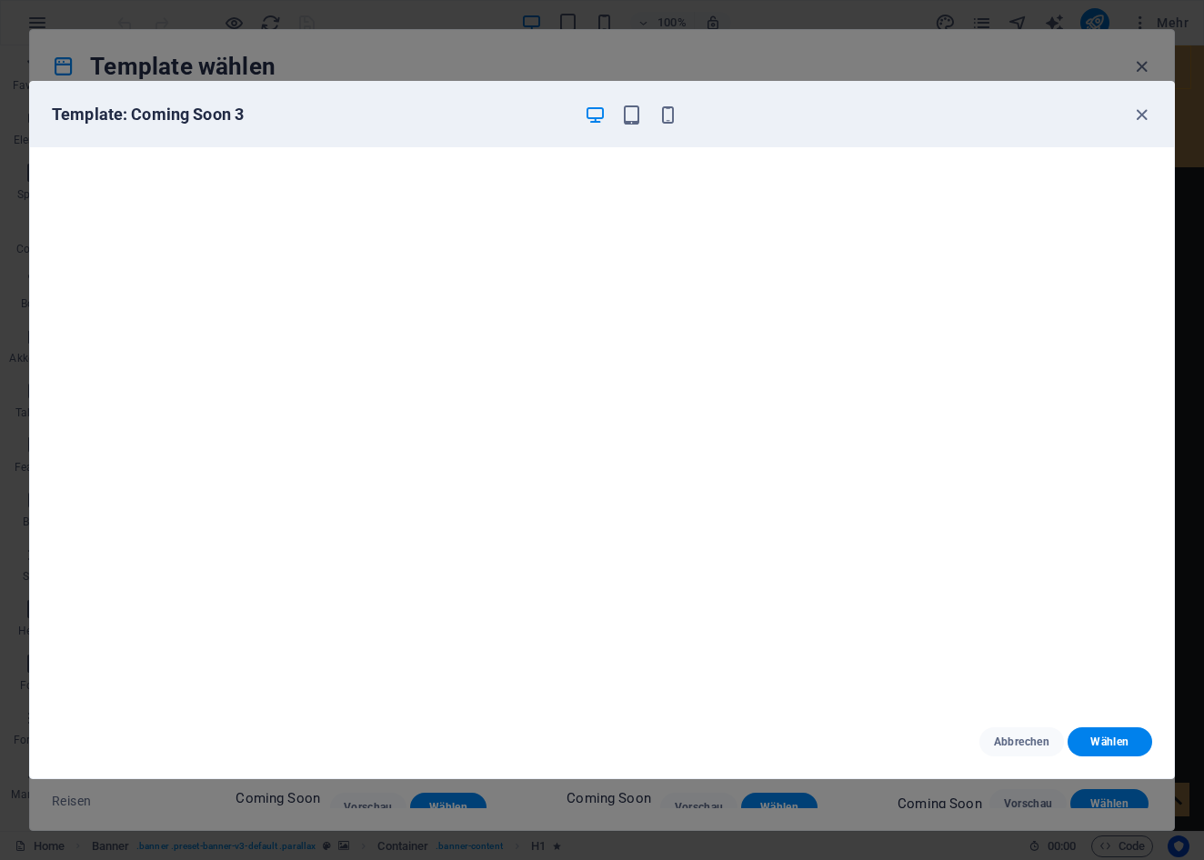
scroll to position [5, 0]
click at [1030, 746] on span "Abbrechen" at bounding box center [1021, 742] width 55 height 15
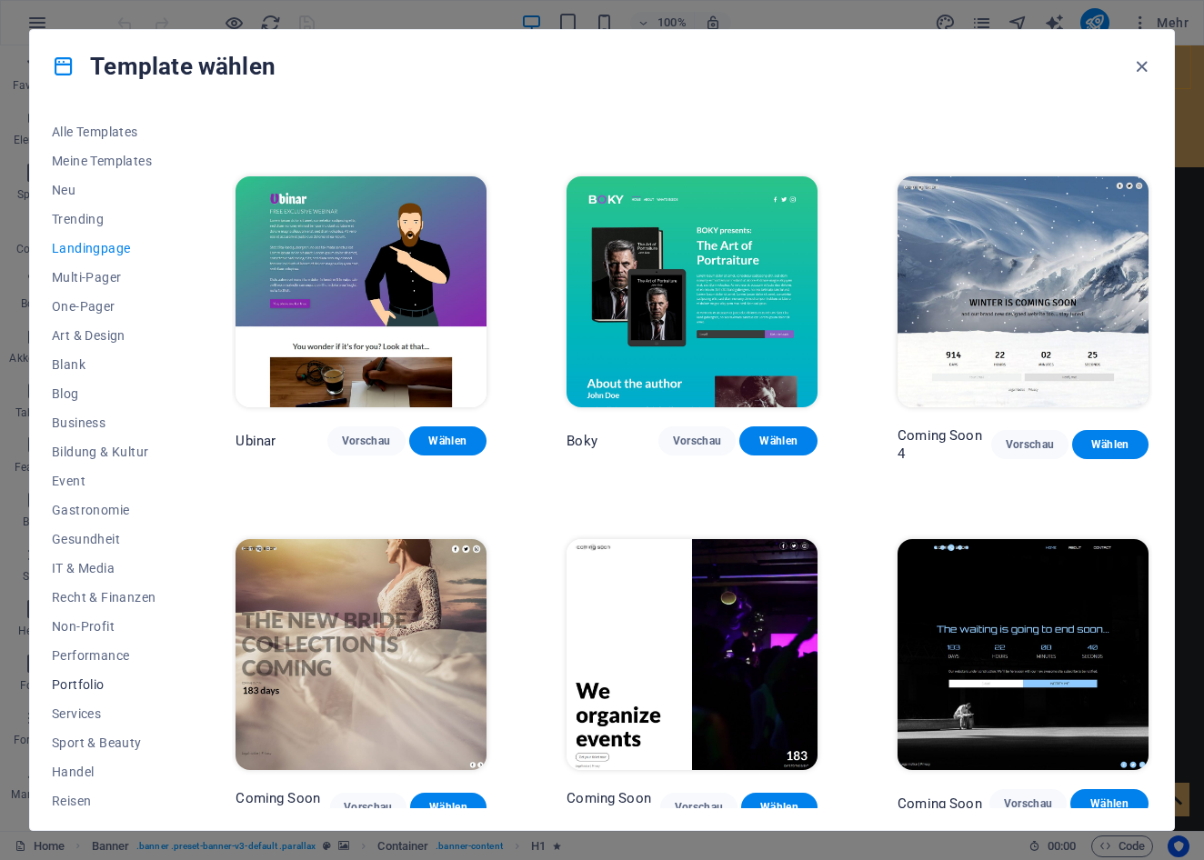
click at [92, 683] on span "Portfolio" at bounding box center [104, 685] width 104 height 15
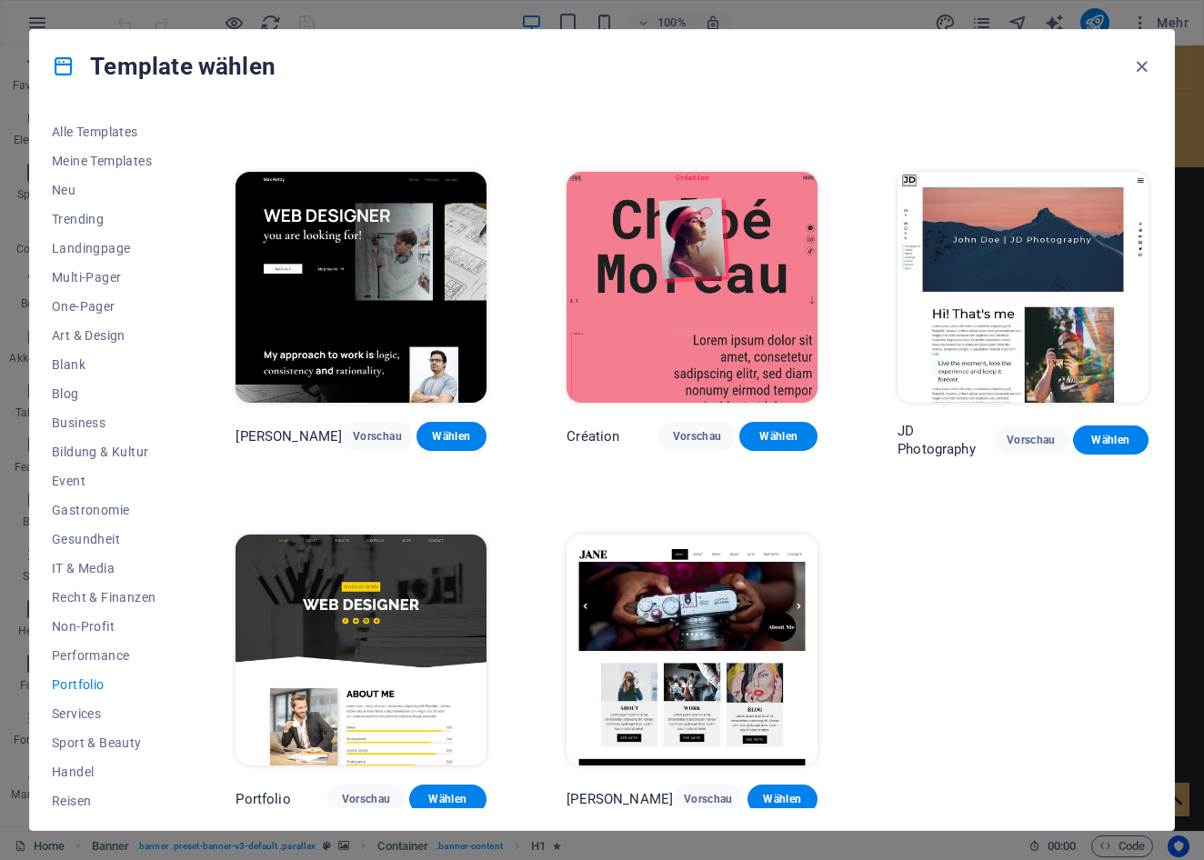
click at [1009, 274] on img at bounding box center [1023, 287] width 251 height 231
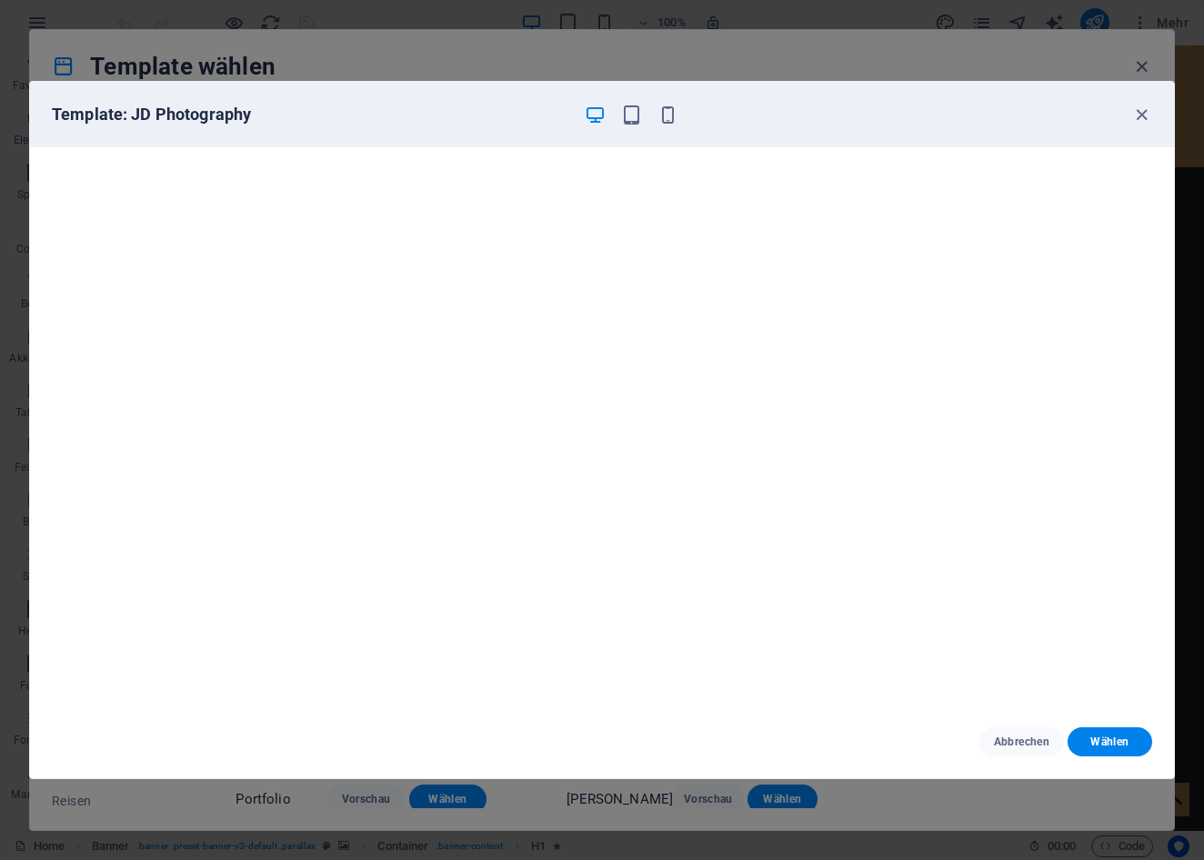
scroll to position [5, 0]
click at [1028, 744] on span "Abbrechen" at bounding box center [1021, 742] width 55 height 15
